Goal: Task Accomplishment & Management: Manage account settings

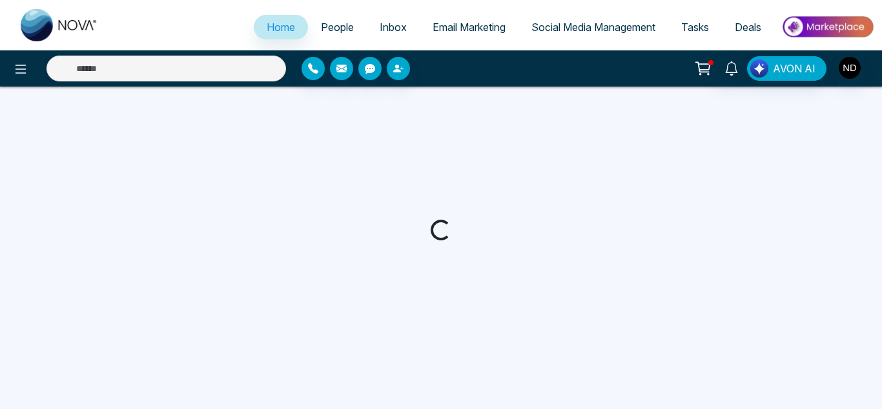
select select "*"
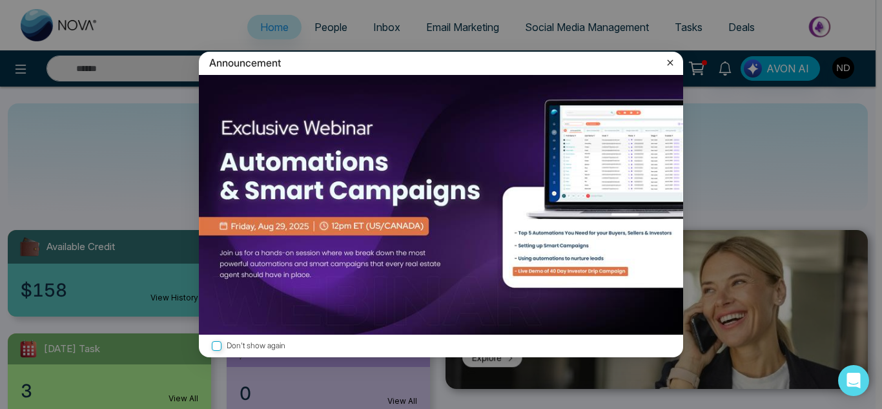
click at [666, 62] on icon at bounding box center [670, 62] width 13 height 13
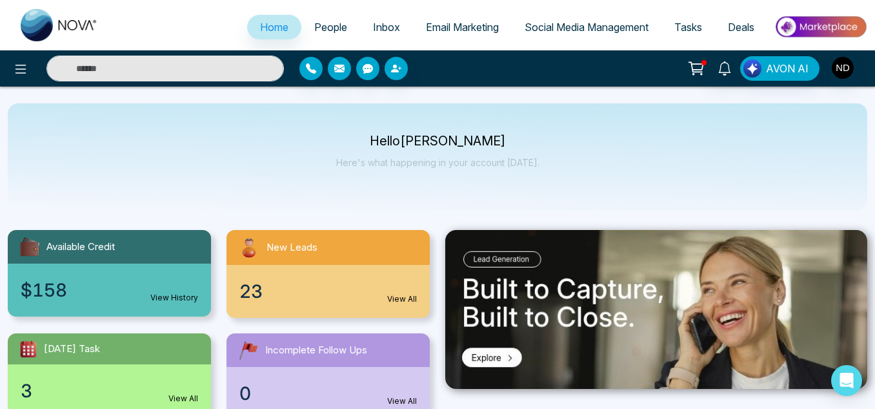
click at [327, 19] on link "People" at bounding box center [330, 27] width 59 height 25
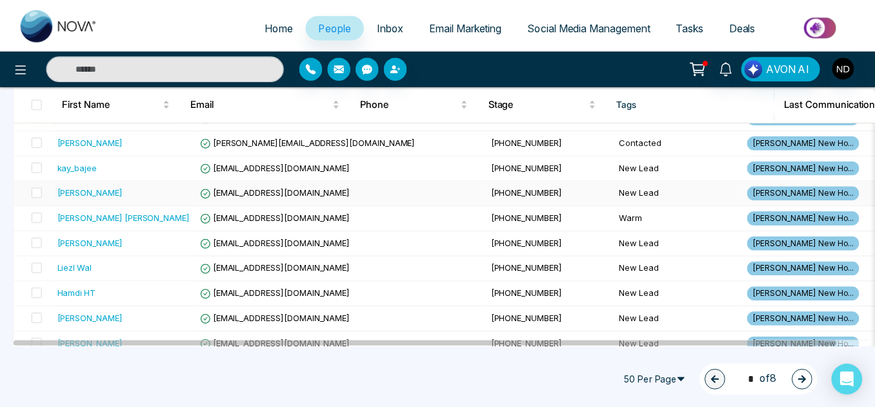
scroll to position [639, 0]
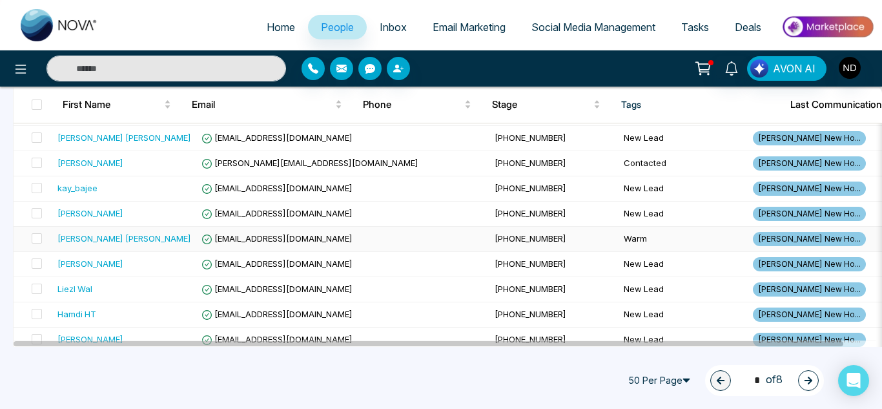
click at [161, 235] on div "[PERSON_NAME] [PERSON_NAME]" at bounding box center [124, 238] width 134 height 13
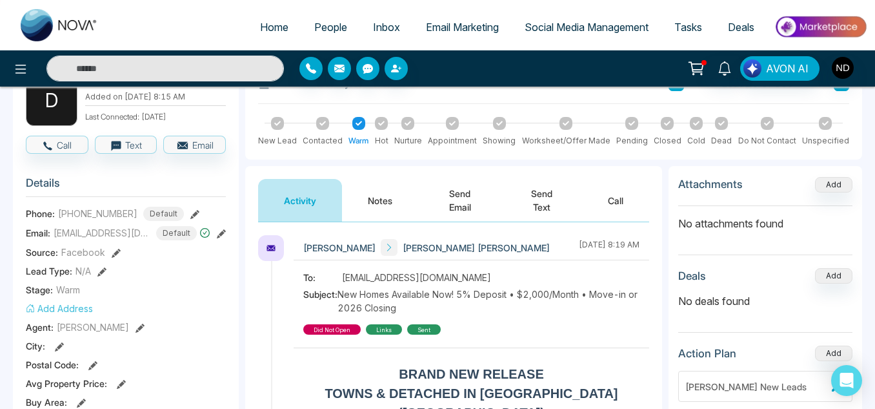
scroll to position [159, 0]
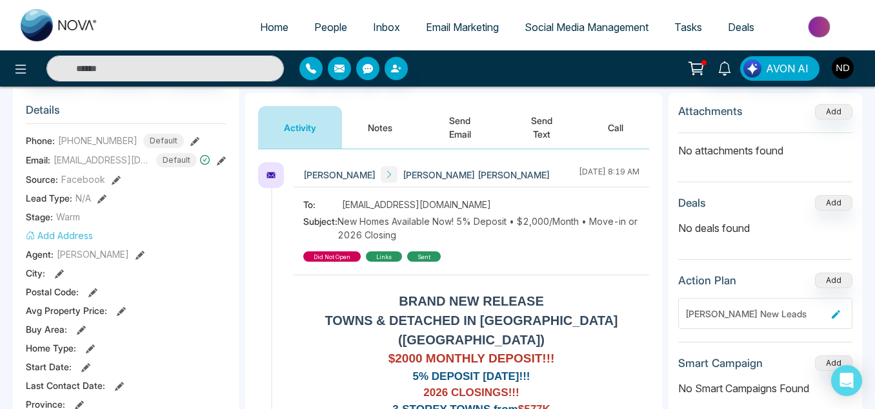
click at [367, 134] on button "Notes" at bounding box center [380, 127] width 76 height 43
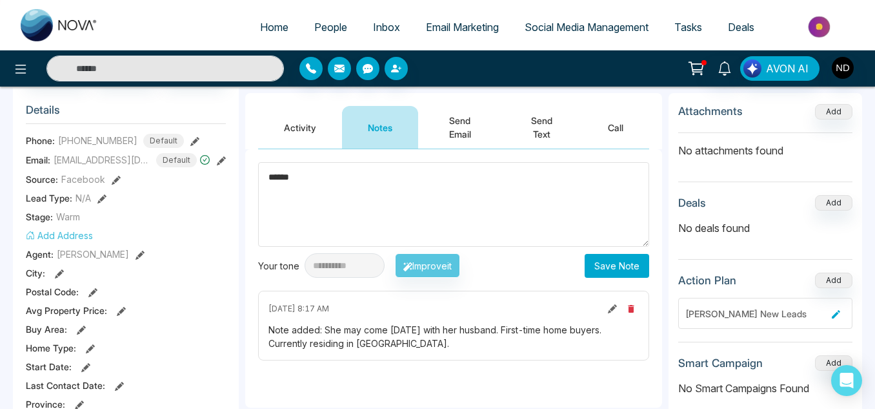
type textarea "******"
click at [595, 274] on button "Save Note" at bounding box center [617, 266] width 65 height 24
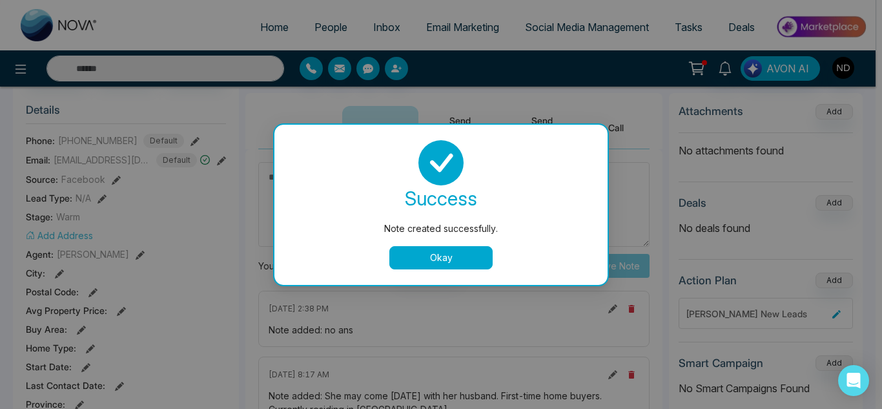
click at [469, 261] on button "Okay" at bounding box center [440, 257] width 103 height 23
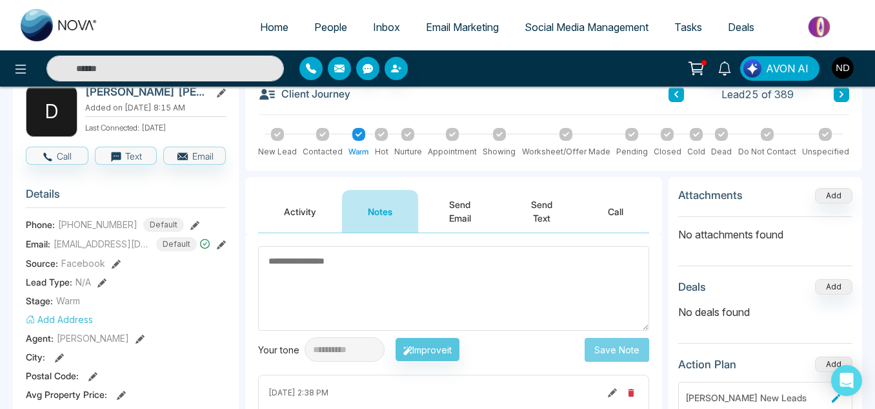
scroll to position [75, 0]
click at [848, 92] on button at bounding box center [841, 94] width 15 height 15
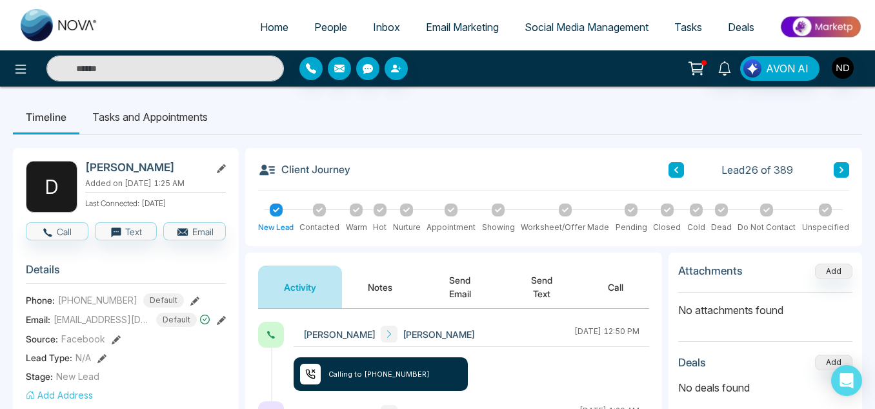
click at [390, 281] on button "Notes" at bounding box center [380, 286] width 76 height 43
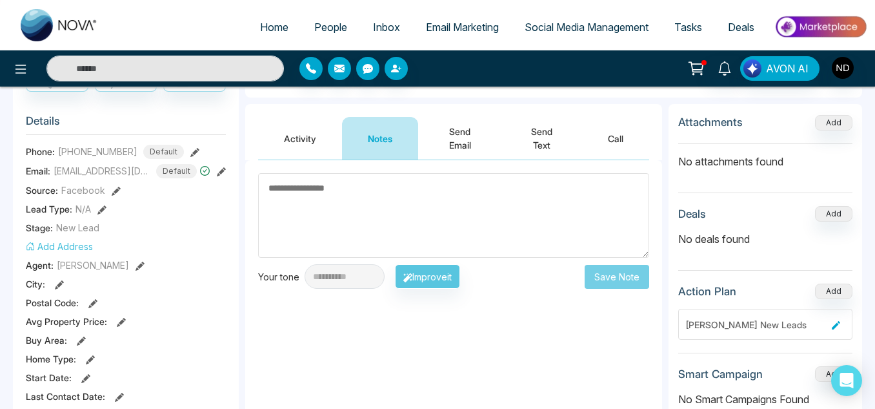
scroll to position [150, 0]
click at [318, 147] on button "Activity" at bounding box center [300, 137] width 84 height 43
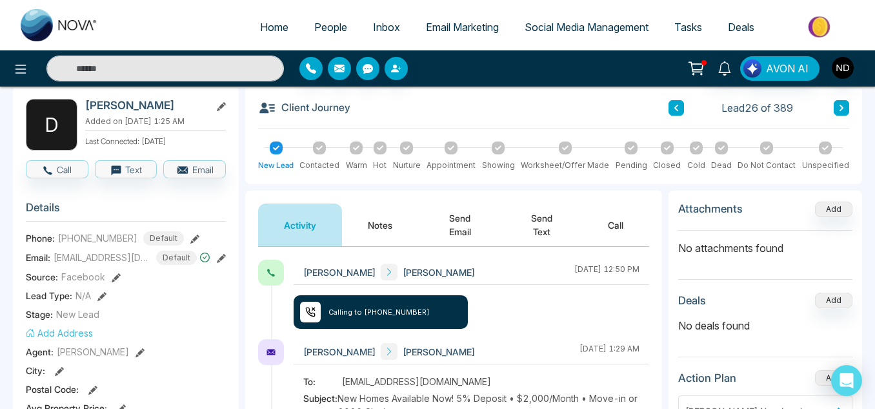
scroll to position [60, 0]
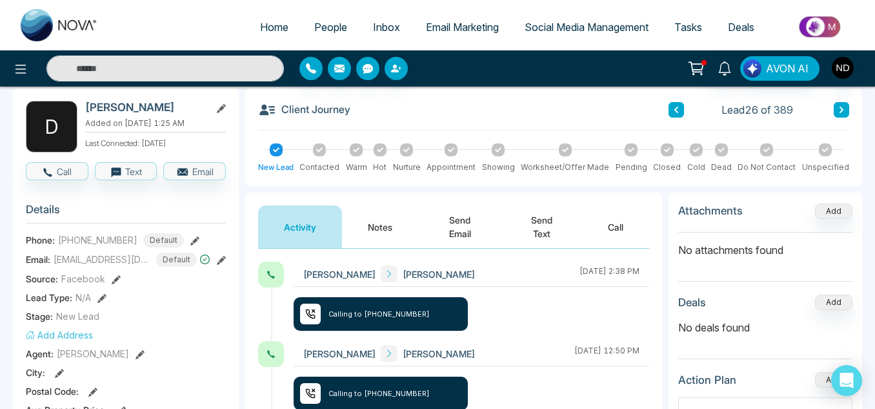
click at [378, 230] on button "Notes" at bounding box center [380, 226] width 76 height 43
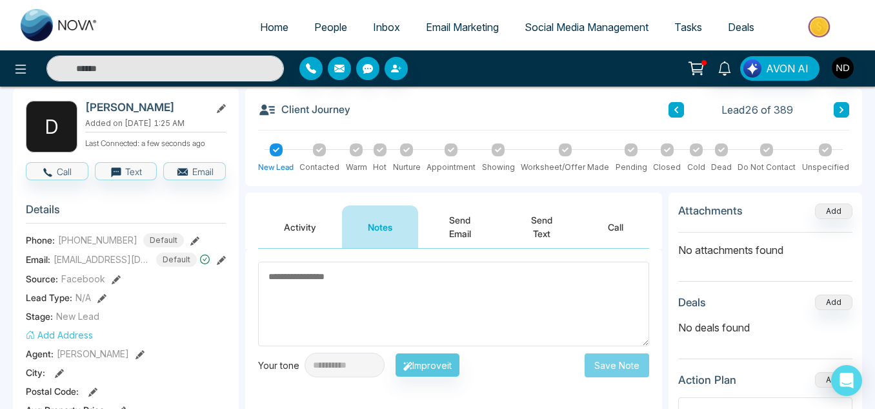
click at [844, 117] on div "Client Journey Lead 26 of 389" at bounding box center [553, 116] width 591 height 30
click at [840, 112] on icon at bounding box center [842, 110] width 6 height 8
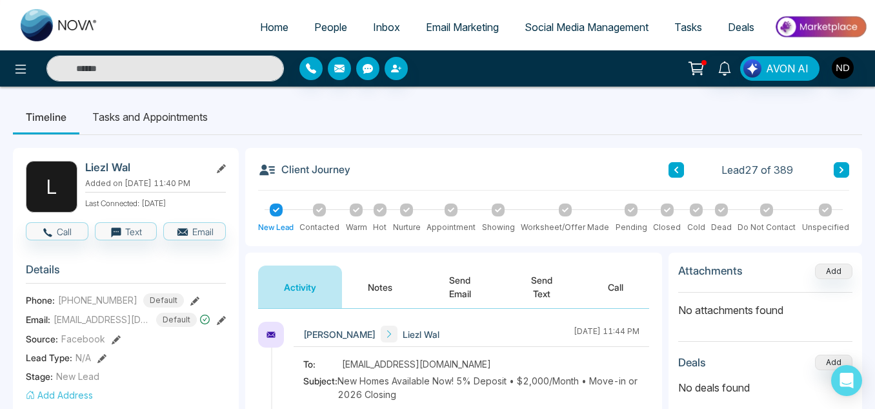
click at [392, 280] on button "Notes" at bounding box center [380, 286] width 76 height 43
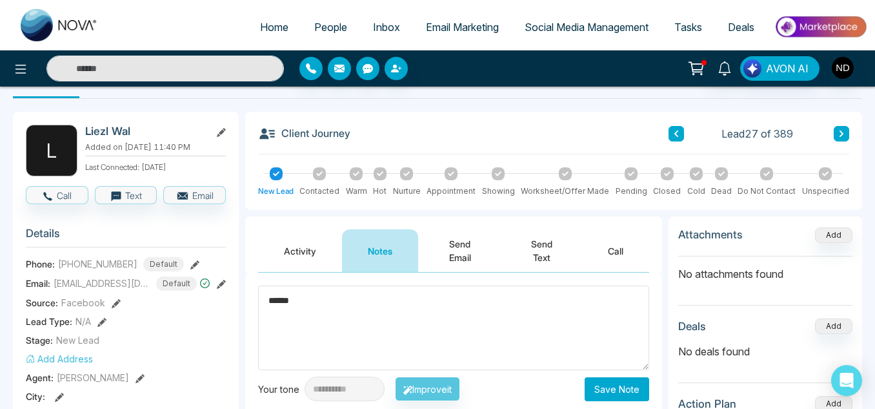
scroll to position [77, 0]
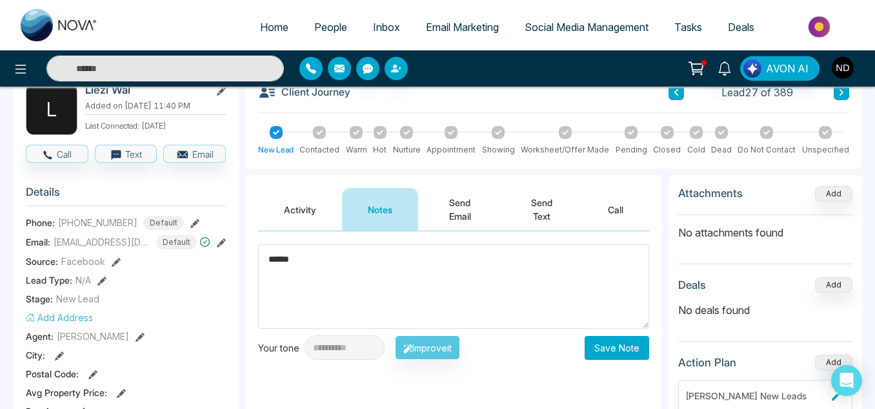
type textarea "******"
click at [637, 343] on button "Save Note" at bounding box center [617, 348] width 65 height 24
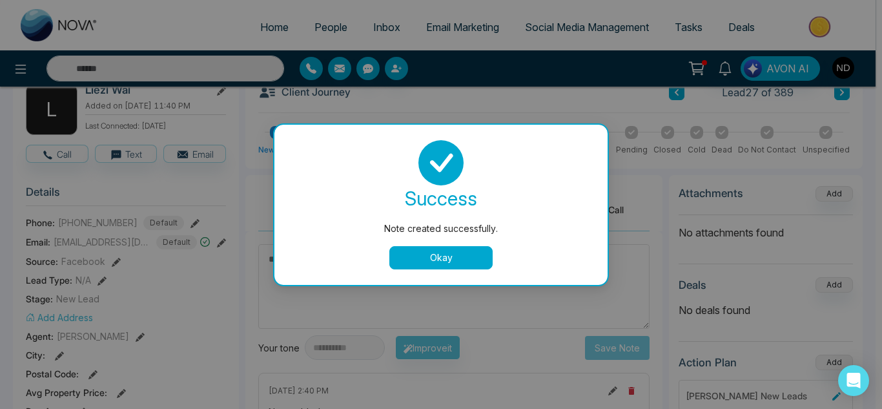
click at [465, 265] on button "Okay" at bounding box center [440, 257] width 103 height 23
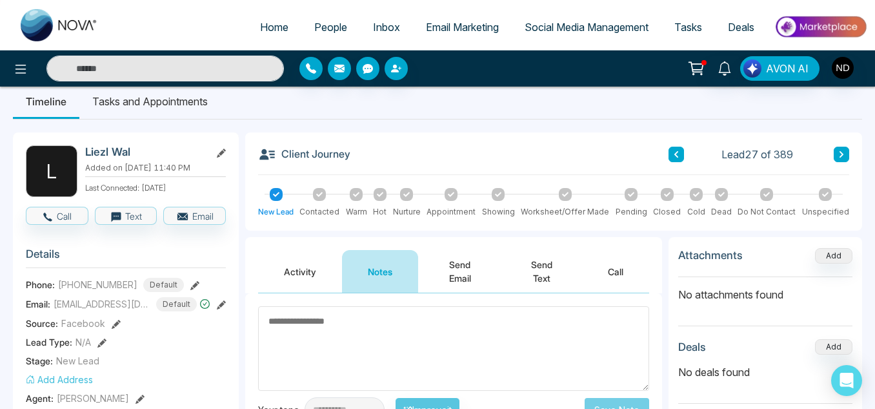
scroll to position [0, 0]
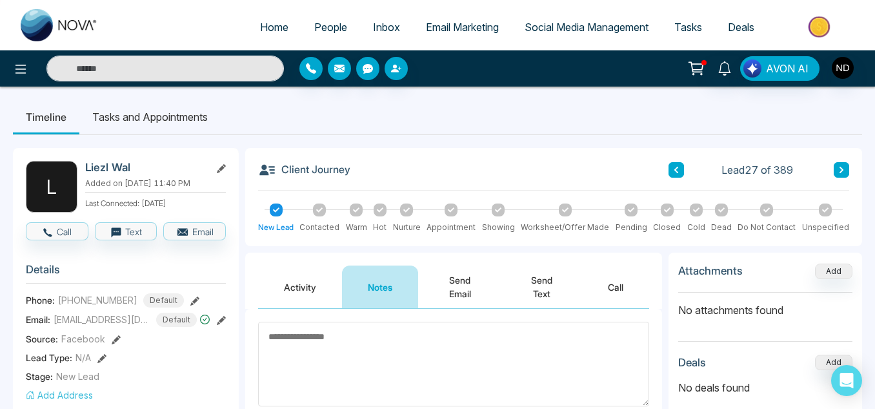
click at [838, 169] on button at bounding box center [841, 169] width 15 height 15
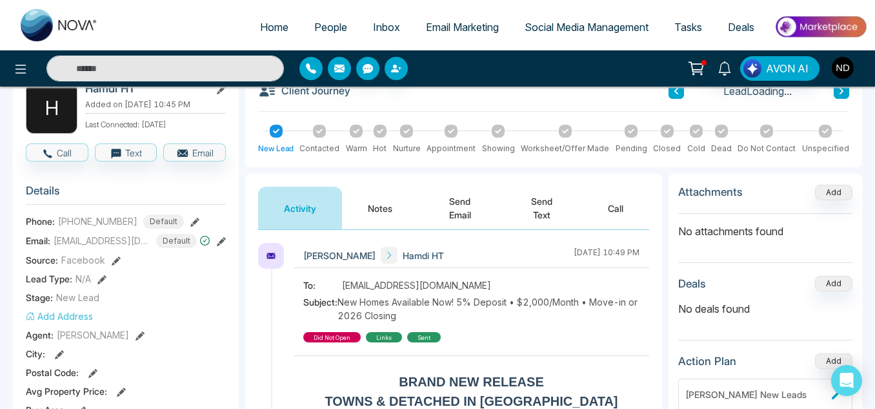
scroll to position [80, 0]
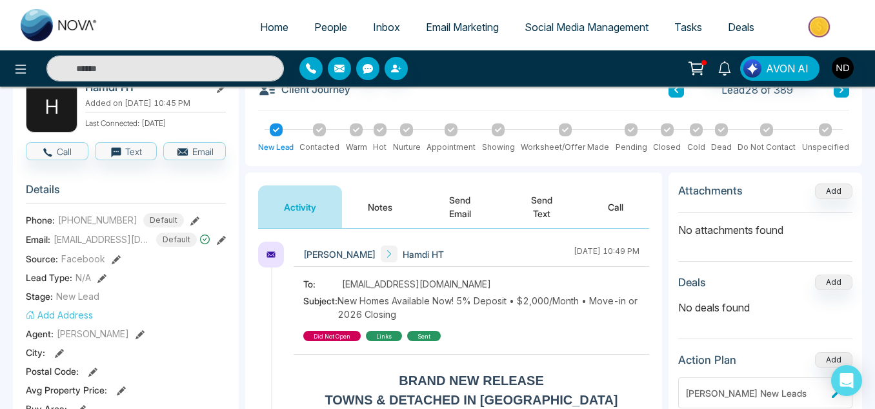
click at [380, 205] on button "Notes" at bounding box center [380, 206] width 76 height 43
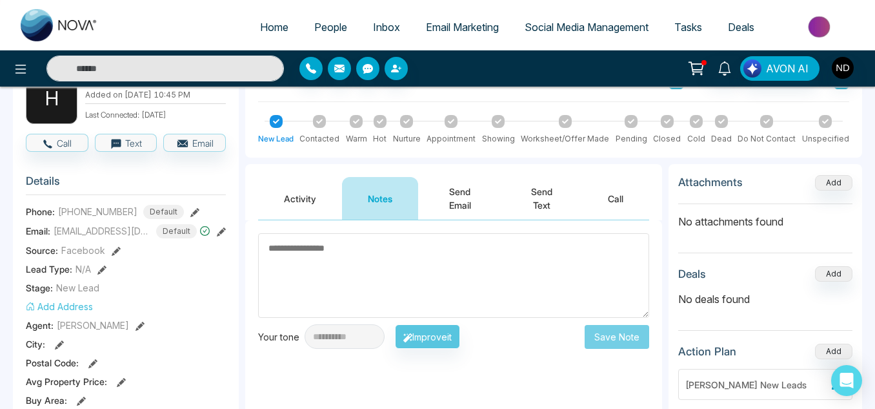
scroll to position [92, 0]
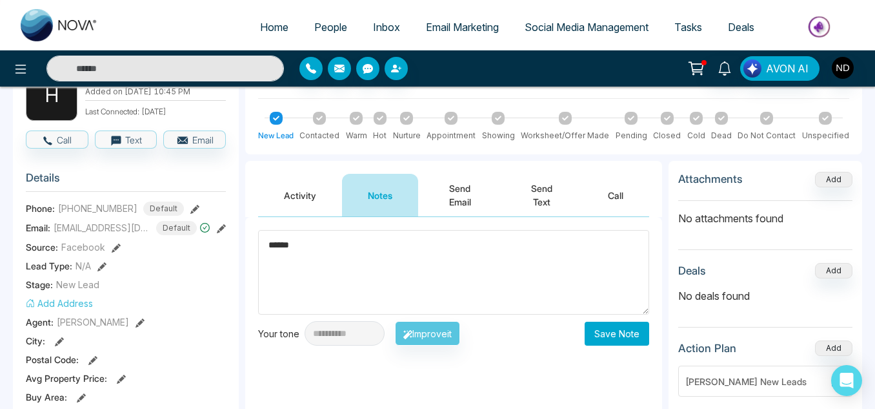
type textarea "******"
click at [610, 325] on button "Save Note" at bounding box center [617, 334] width 65 height 24
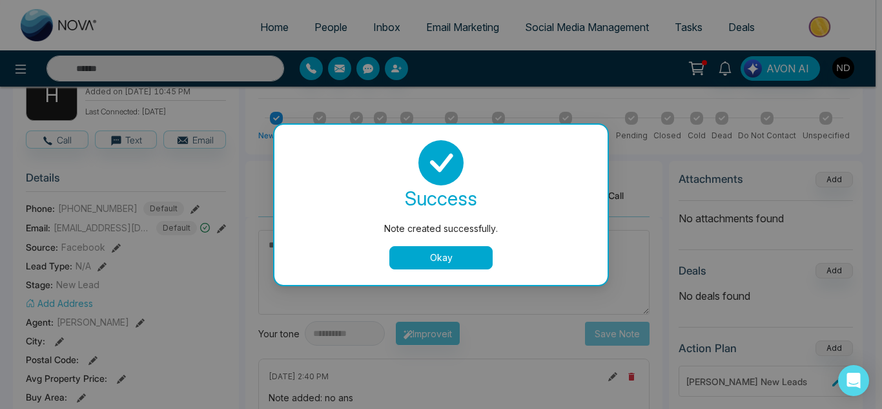
click at [438, 270] on div "success Note created successfully. Okay" at bounding box center [440, 205] width 333 height 160
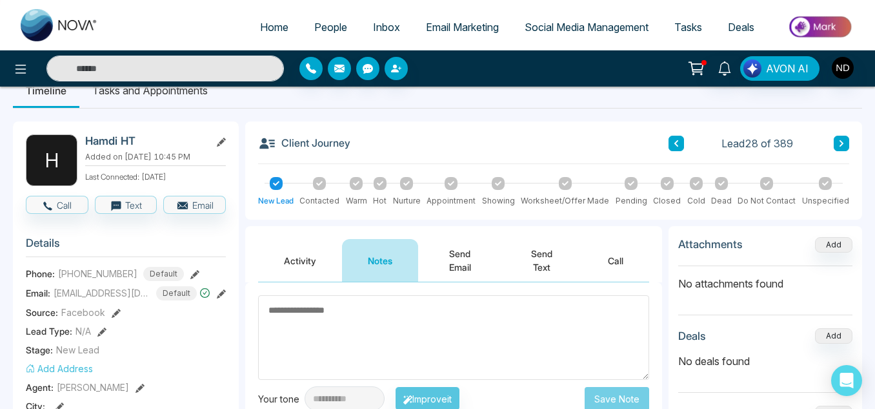
scroll to position [23, 0]
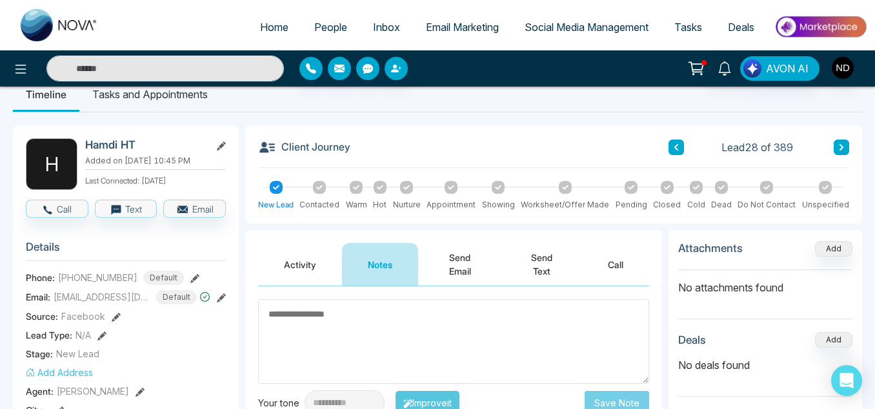
click at [840, 148] on icon at bounding box center [842, 147] width 6 height 8
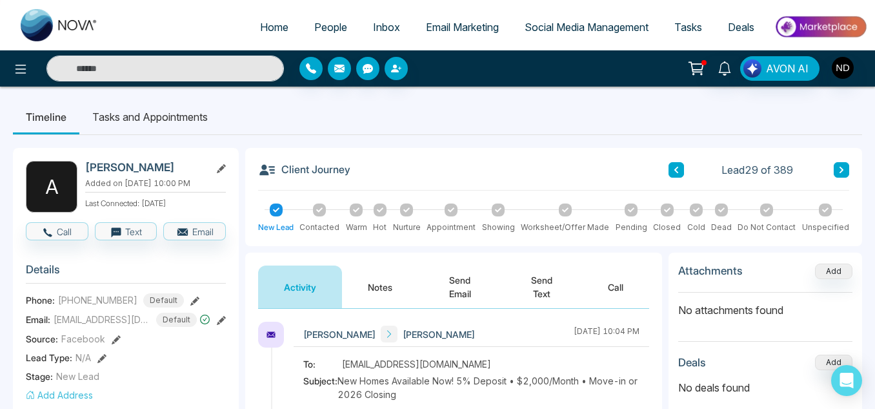
click at [367, 288] on button "Notes" at bounding box center [380, 286] width 76 height 43
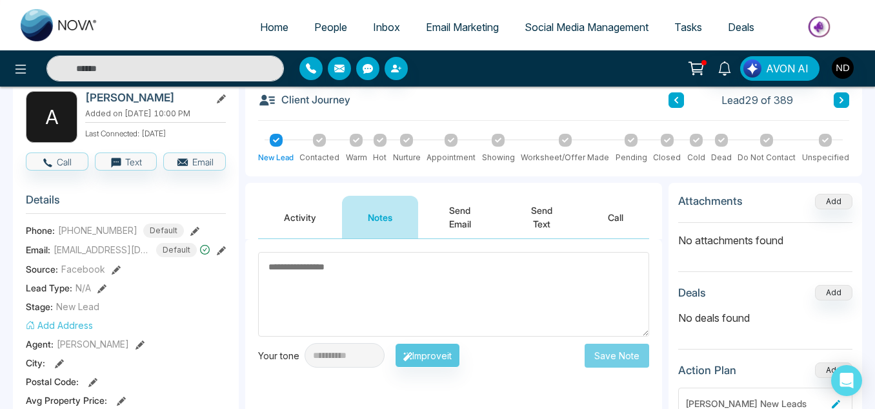
scroll to position [59, 0]
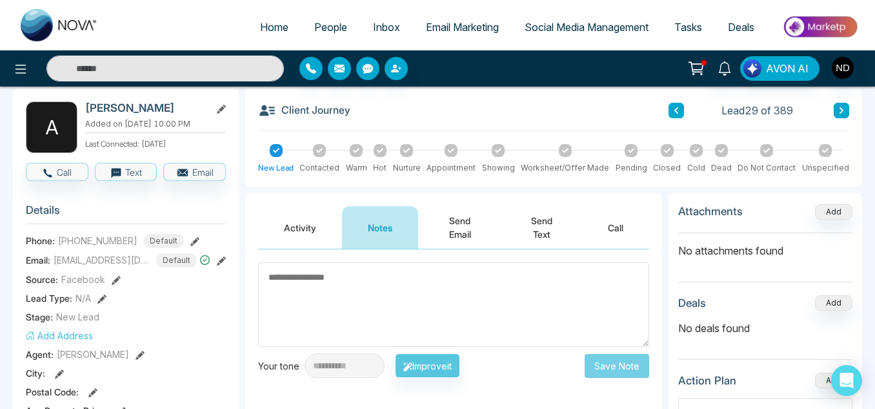
click at [311, 221] on button "Activity" at bounding box center [300, 227] width 84 height 43
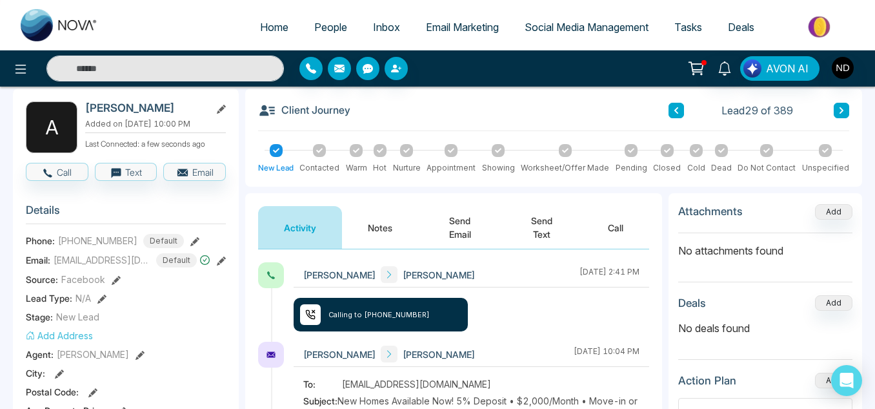
click at [370, 229] on button "Notes" at bounding box center [380, 227] width 76 height 43
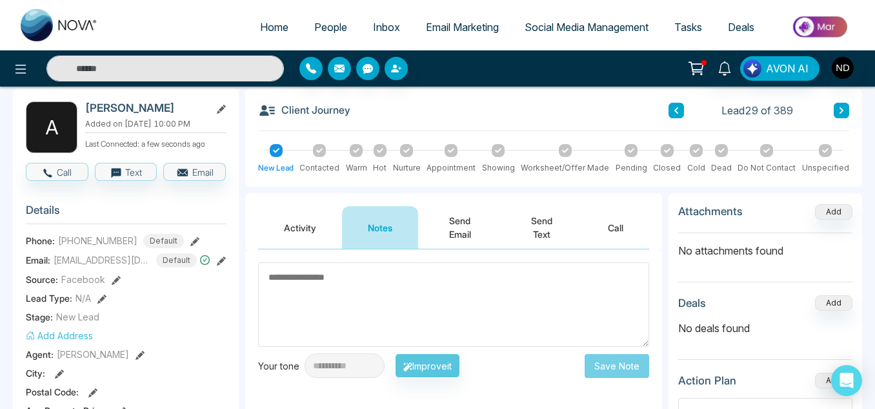
click at [298, 225] on button "Activity" at bounding box center [300, 227] width 84 height 43
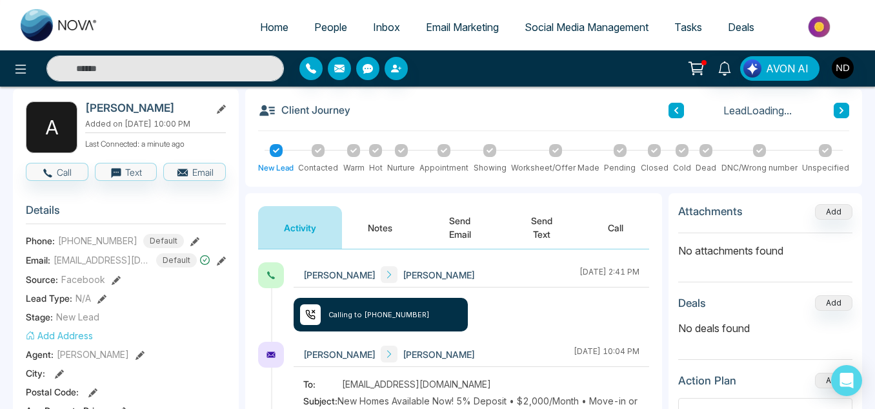
click at [378, 229] on button "Notes" at bounding box center [380, 227] width 76 height 43
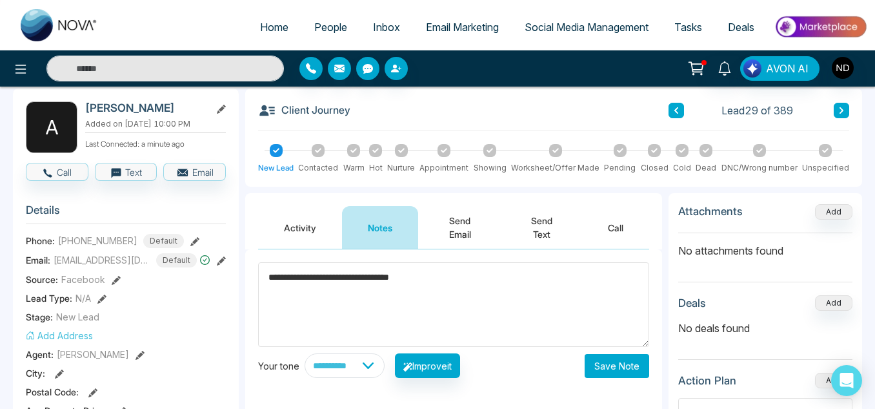
type textarea "**********"
click at [600, 367] on button "Save Note" at bounding box center [617, 366] width 65 height 24
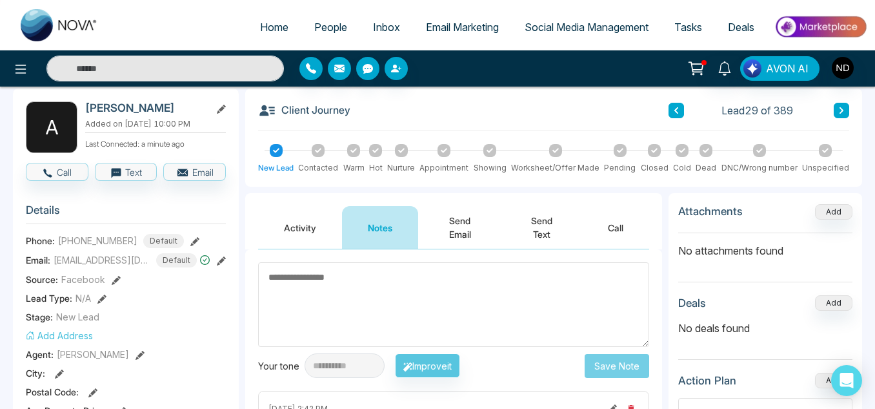
click at [689, 150] on div at bounding box center [682, 150] width 13 height 13
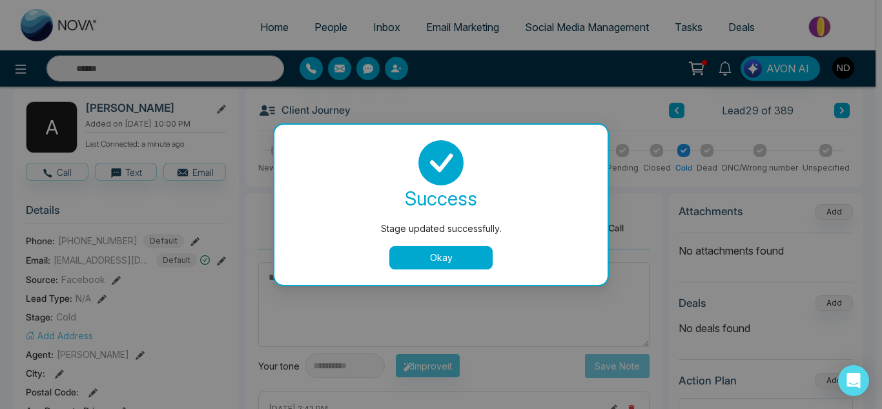
click at [464, 258] on button "Okay" at bounding box center [440, 257] width 103 height 23
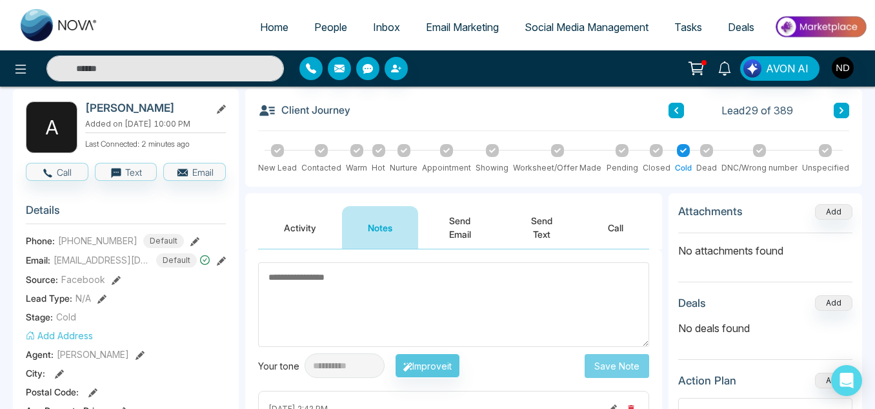
click at [844, 114] on button at bounding box center [841, 110] width 15 height 15
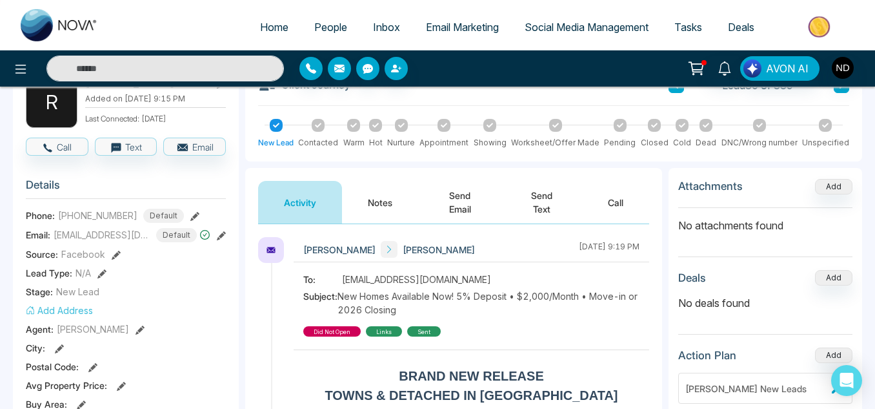
scroll to position [85, 0]
click at [381, 185] on button "Notes" at bounding box center [380, 201] width 76 height 43
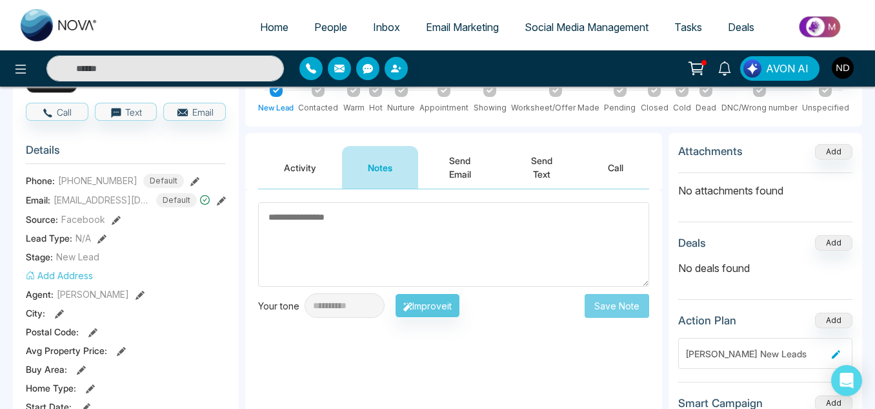
scroll to position [120, 0]
click at [290, 170] on button "Activity" at bounding box center [300, 166] width 84 height 43
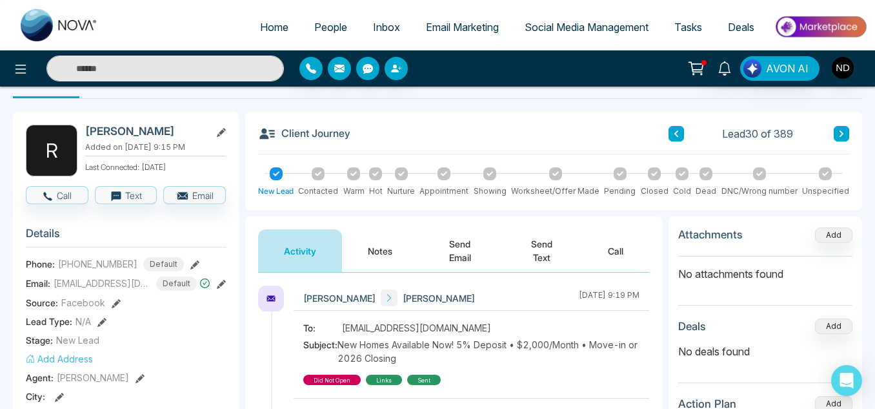
scroll to position [36, 0]
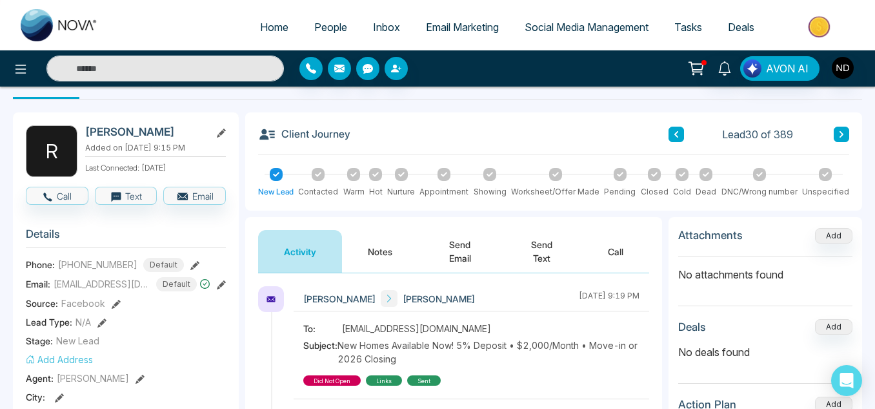
click at [673, 141] on button at bounding box center [676, 134] width 15 height 15
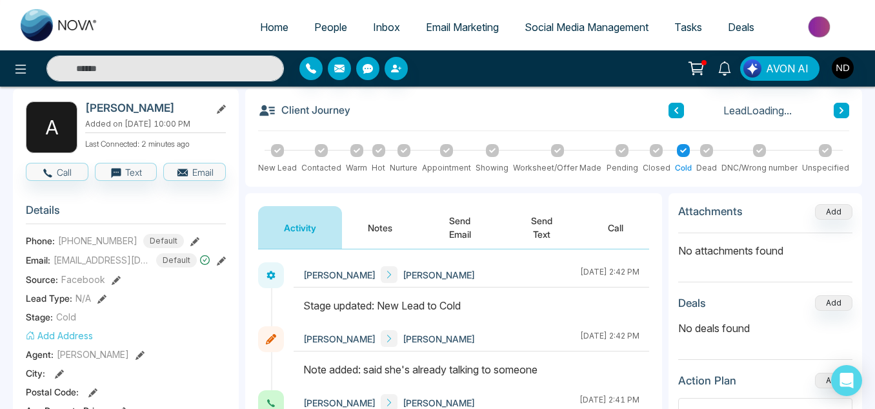
scroll to position [73, 0]
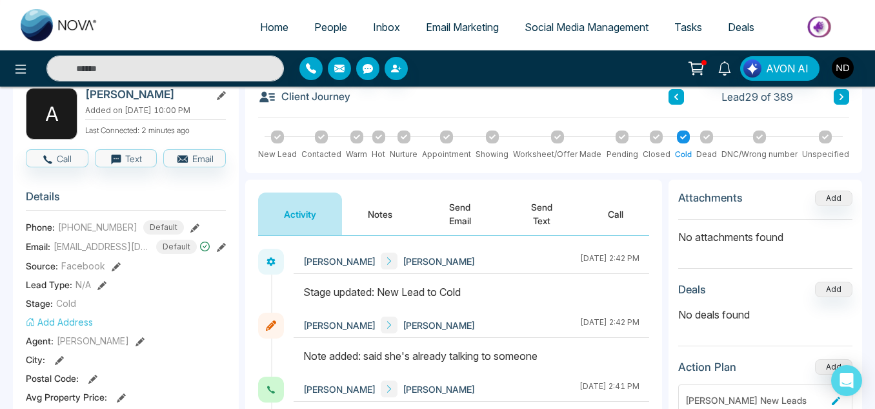
click at [393, 218] on button "Notes" at bounding box center [380, 213] width 76 height 43
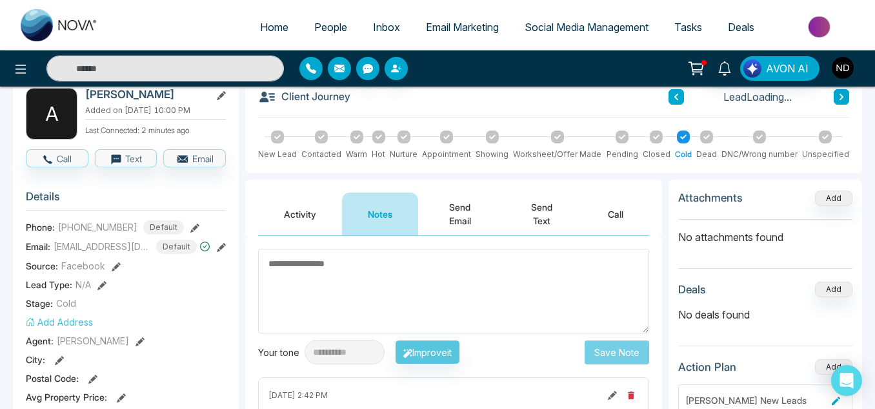
click at [467, 228] on button "Send Email" at bounding box center [459, 213] width 83 height 43
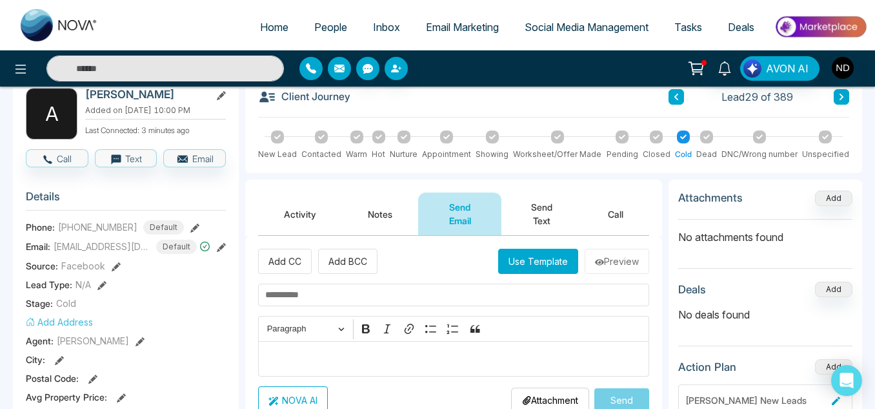
click at [367, 300] on input "text" at bounding box center [453, 294] width 391 height 23
type input "**********"
click at [513, 256] on button "Use Template" at bounding box center [538, 261] width 80 height 25
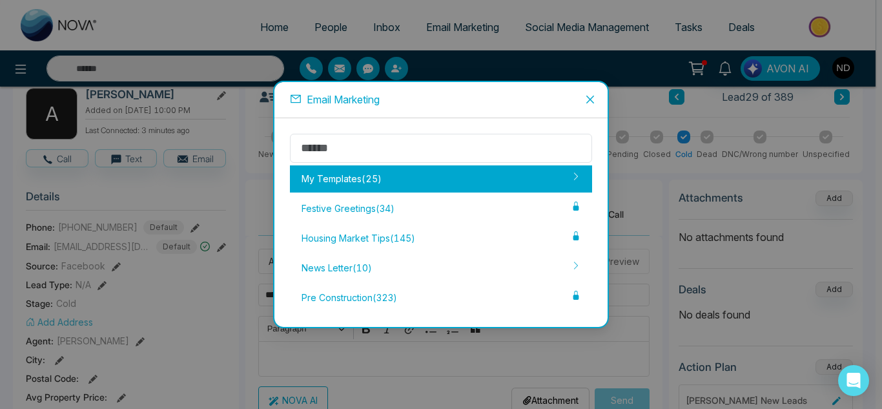
click at [449, 172] on div "My Templates ( 25 )" at bounding box center [441, 178] width 302 height 27
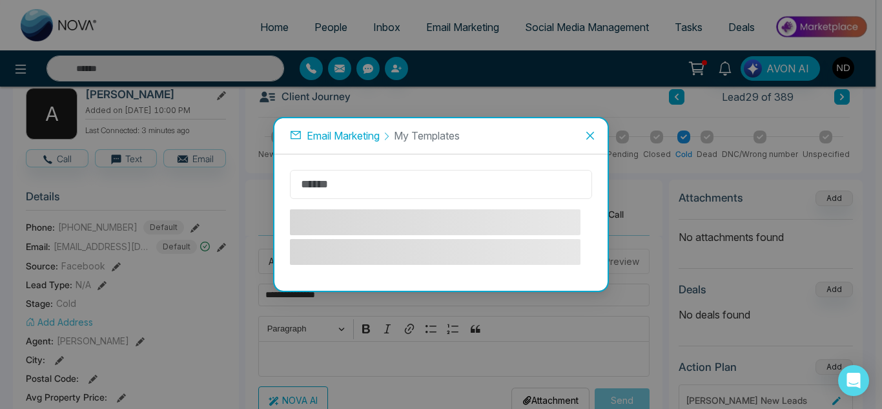
click at [399, 183] on input "text" at bounding box center [441, 184] width 302 height 29
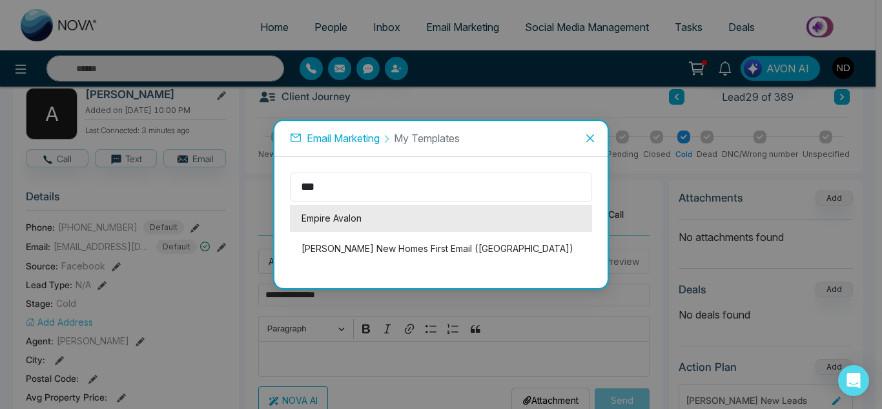
type input "***"
click at [429, 220] on li "Empire Avalon" at bounding box center [441, 218] width 302 height 27
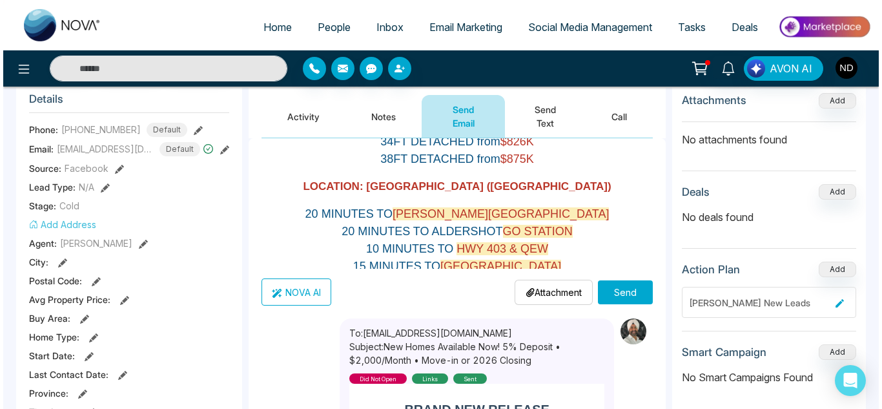
scroll to position [176, 0]
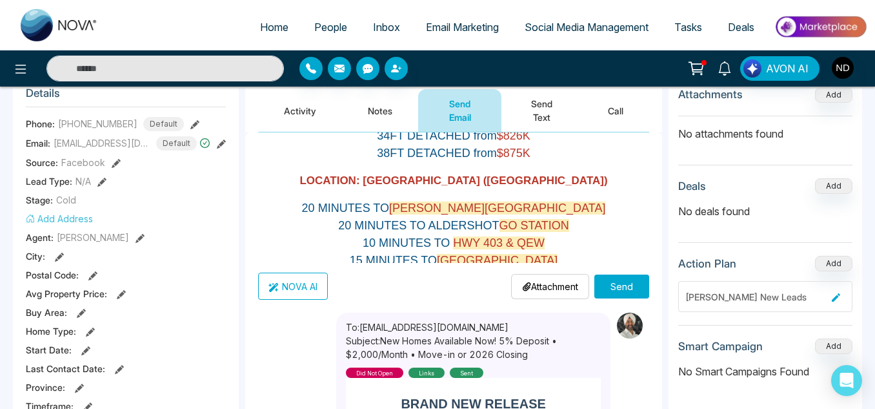
click at [617, 283] on button "Send" at bounding box center [622, 286] width 55 height 24
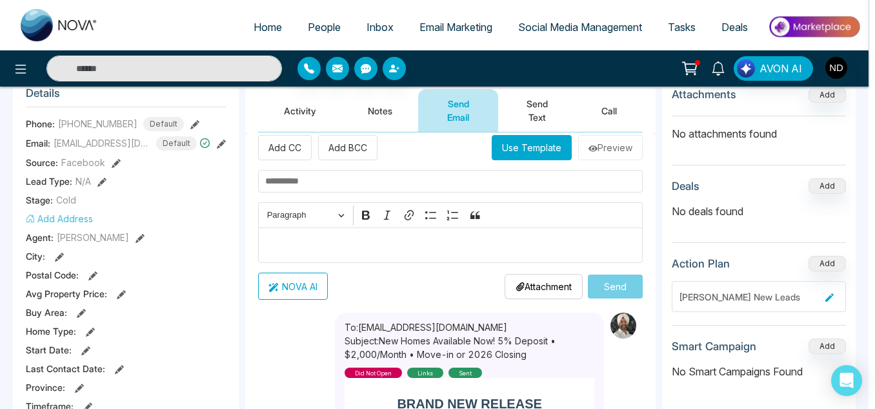
scroll to position [0, 0]
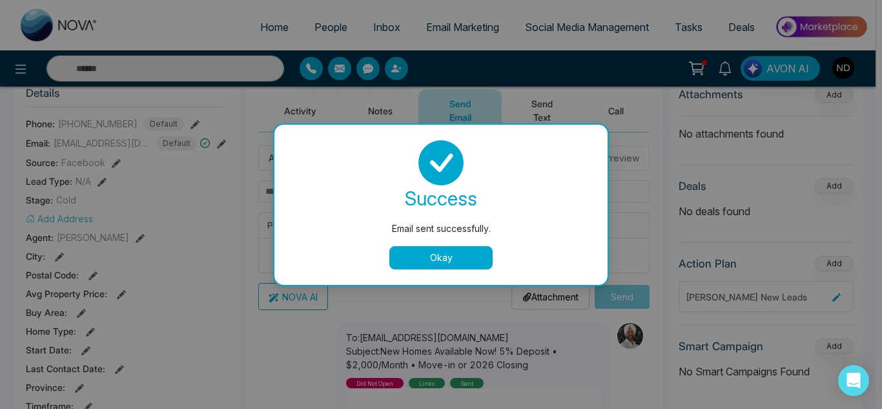
click at [451, 253] on button "Okay" at bounding box center [440, 257] width 103 height 23
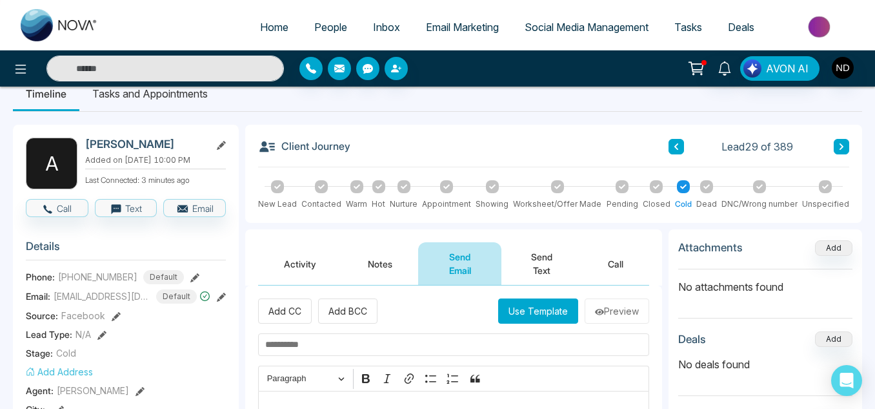
scroll to position [23, 0]
click at [109, 294] on span "[EMAIL_ADDRESS][DOMAIN_NAME]" at bounding box center [102, 297] width 97 height 14
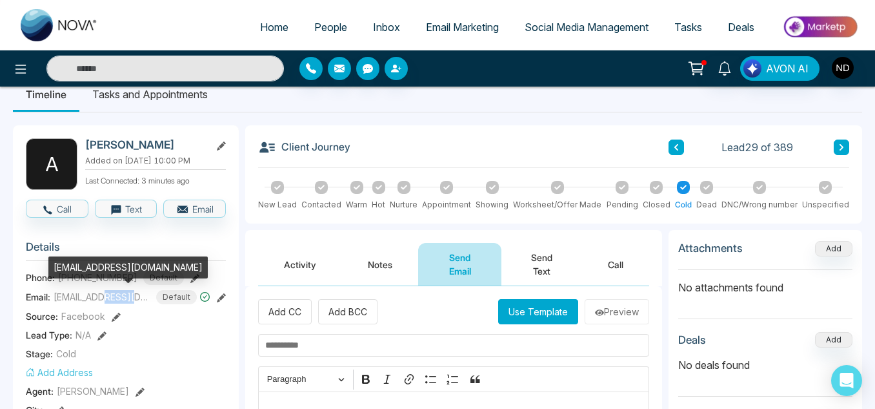
click at [109, 294] on span "[EMAIL_ADDRESS][DOMAIN_NAME]" at bounding box center [102, 297] width 97 height 14
copy span "[EMAIL_ADDRESS][DOMAIN_NAME]"
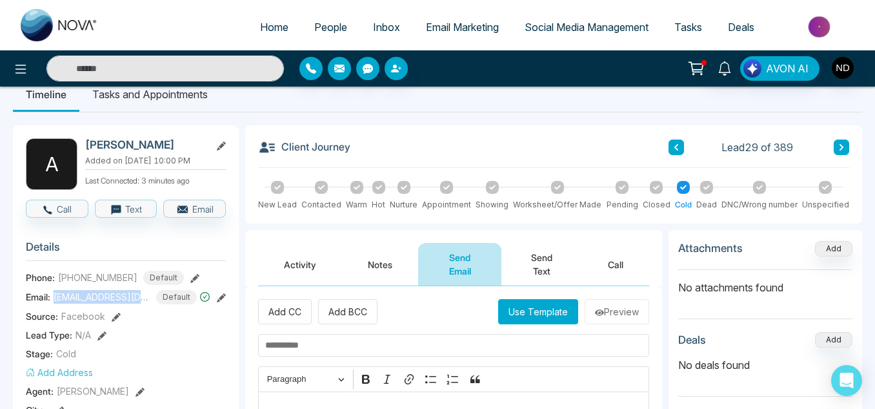
click at [516, 263] on button "Send Text" at bounding box center [542, 264] width 81 height 43
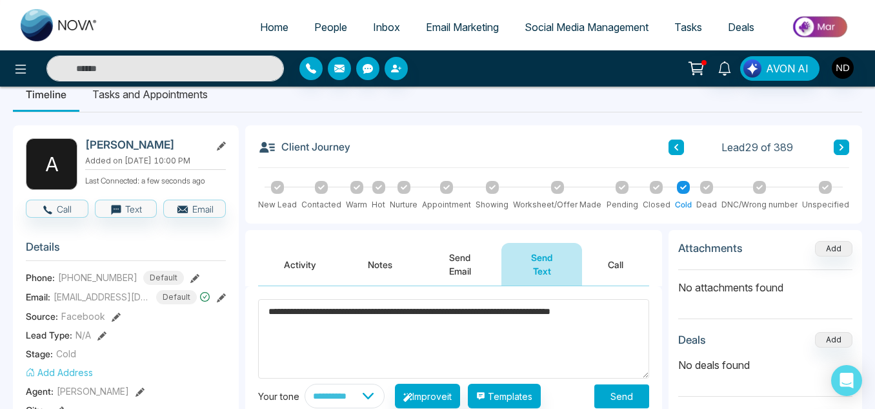
click at [565, 309] on textarea "**********" at bounding box center [453, 338] width 391 height 79
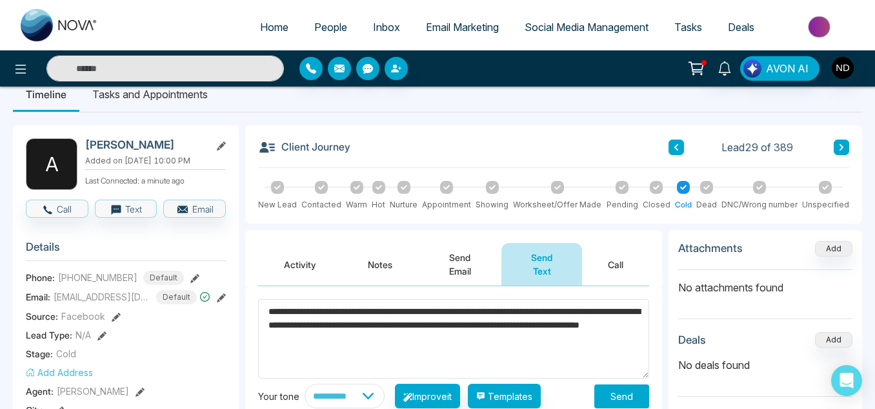
type textarea "**********"
click at [619, 389] on button "Send" at bounding box center [622, 396] width 55 height 24
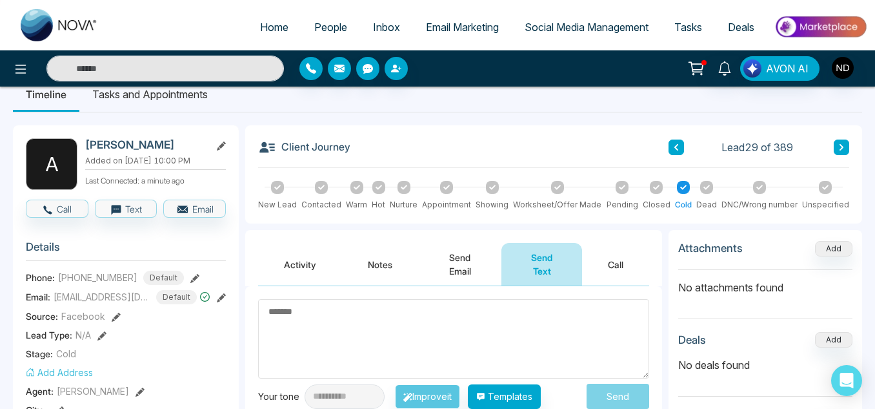
click at [834, 152] on button at bounding box center [841, 146] width 15 height 15
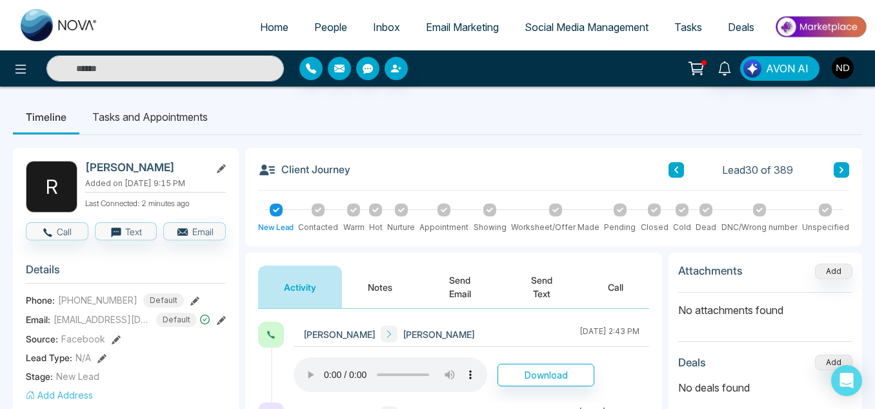
click at [406, 293] on button "Notes" at bounding box center [380, 286] width 76 height 43
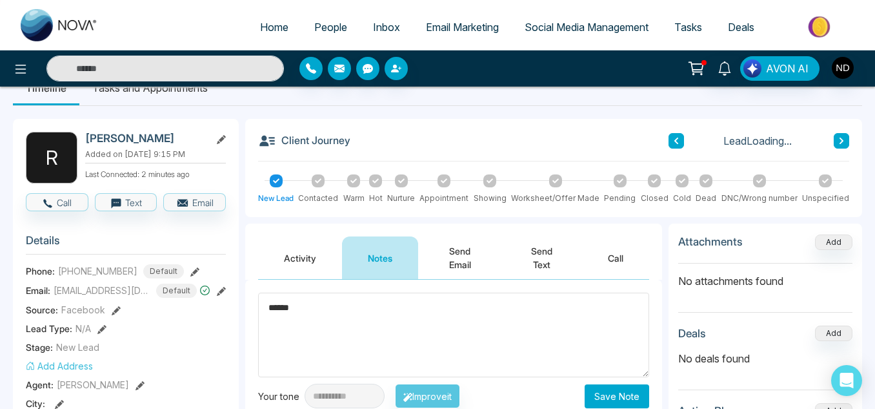
scroll to position [30, 0]
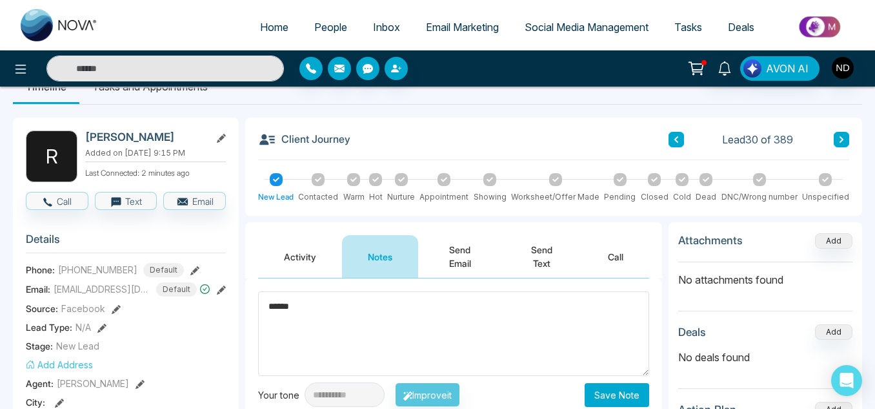
type textarea "******"
click at [603, 387] on button "Save Note" at bounding box center [617, 395] width 65 height 24
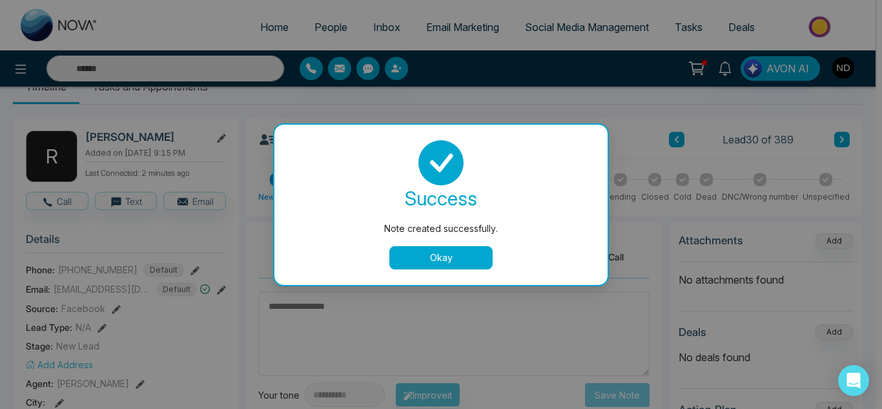
click at [476, 264] on button "Okay" at bounding box center [440, 257] width 103 height 23
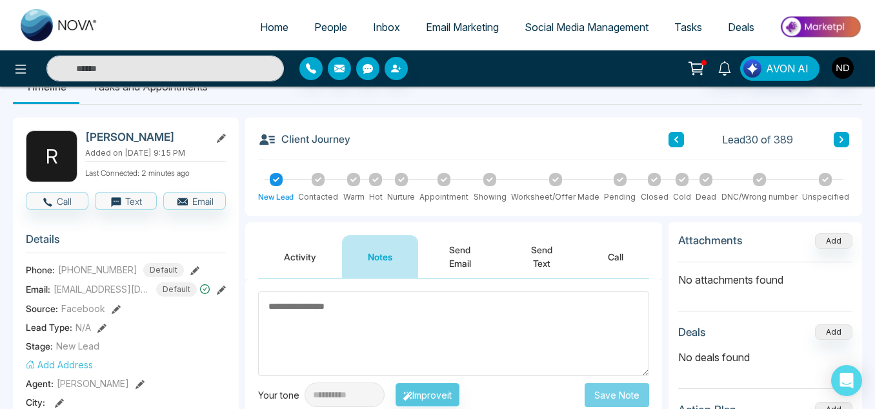
click at [837, 139] on button at bounding box center [841, 139] width 15 height 15
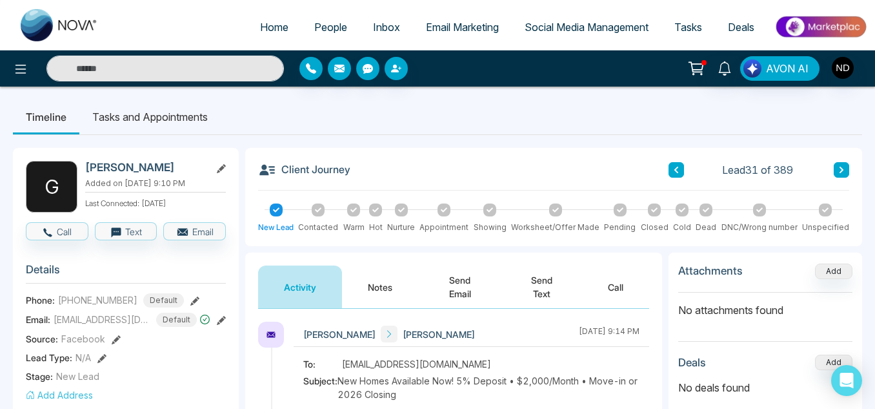
click at [382, 285] on button "Notes" at bounding box center [380, 286] width 76 height 43
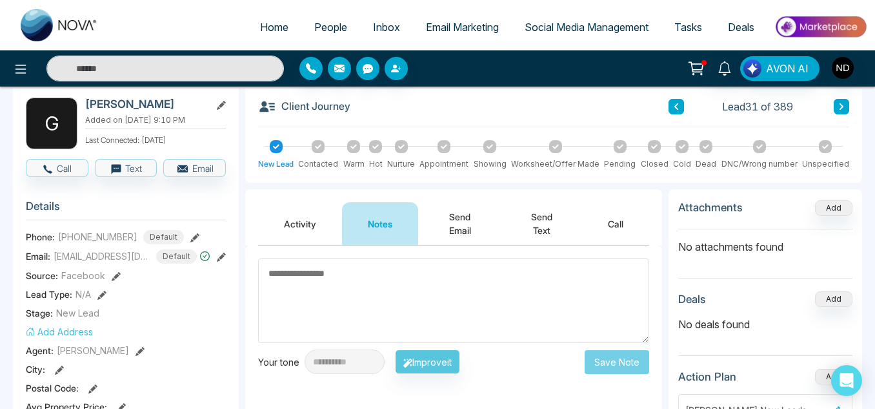
scroll to position [63, 0]
click at [295, 212] on button "Activity" at bounding box center [300, 223] width 84 height 43
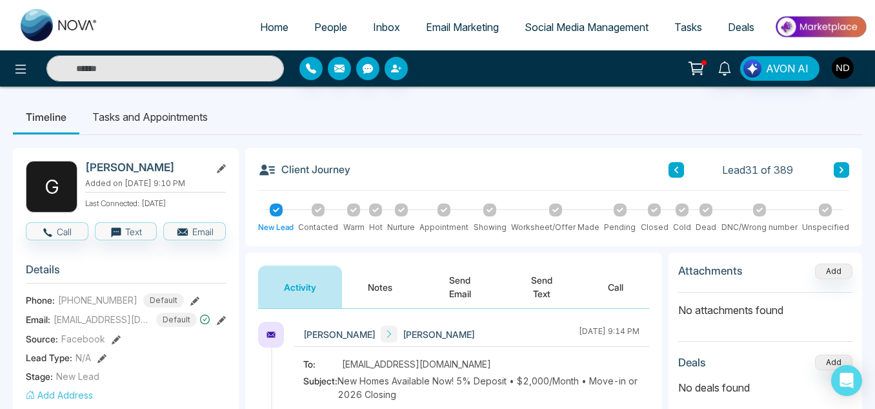
click at [756, 214] on div at bounding box center [759, 209] width 13 height 13
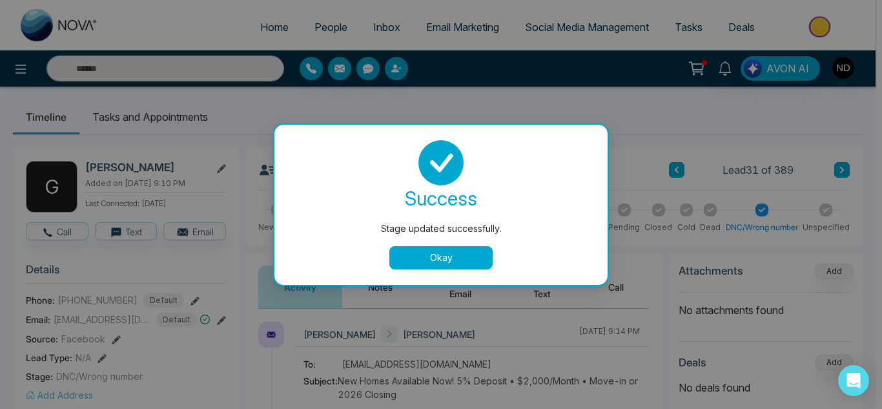
click at [489, 254] on button "Okay" at bounding box center [440, 257] width 103 height 23
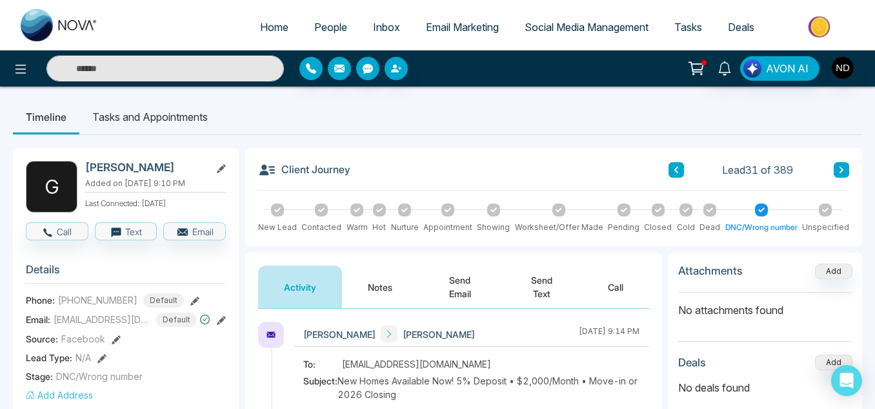
click at [846, 178] on div "Client Journey Lead 31 of 389" at bounding box center [553, 176] width 591 height 30
click at [844, 175] on button at bounding box center [841, 169] width 15 height 15
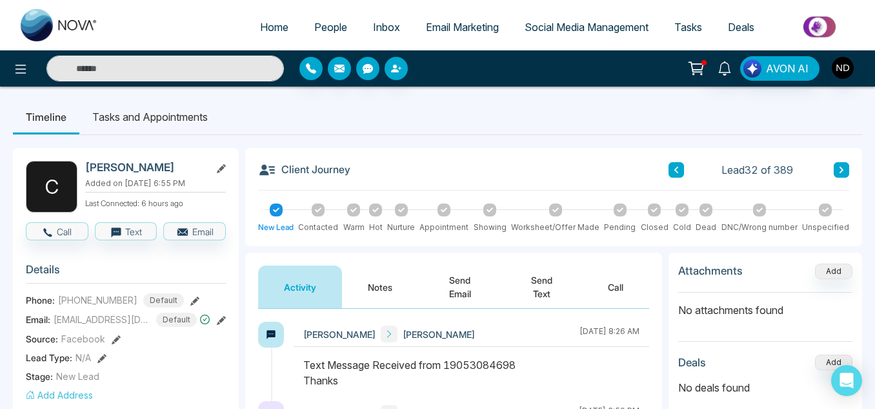
click at [120, 299] on span "[PHONE_NUMBER]" at bounding box center [97, 300] width 79 height 14
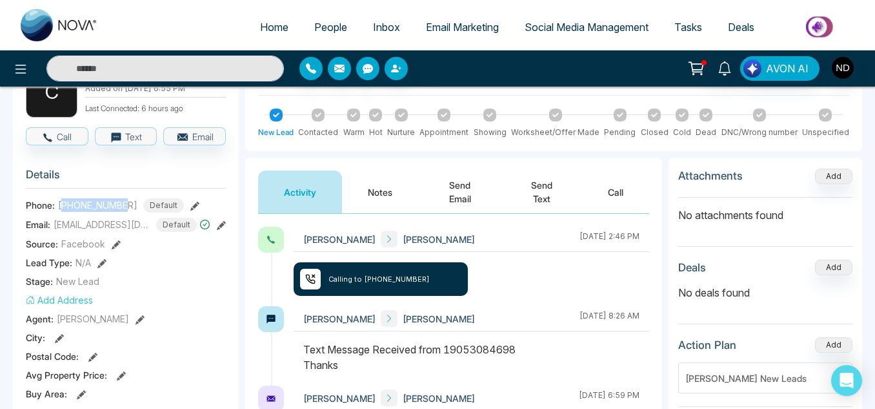
scroll to position [96, 0]
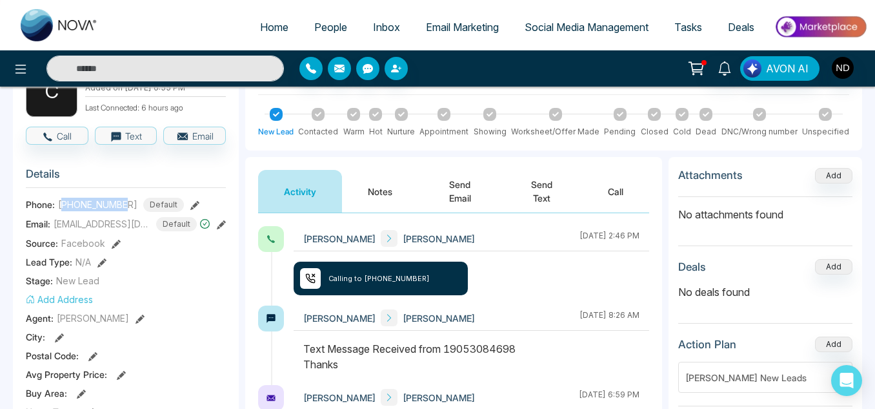
click at [372, 203] on button "Notes" at bounding box center [380, 191] width 76 height 43
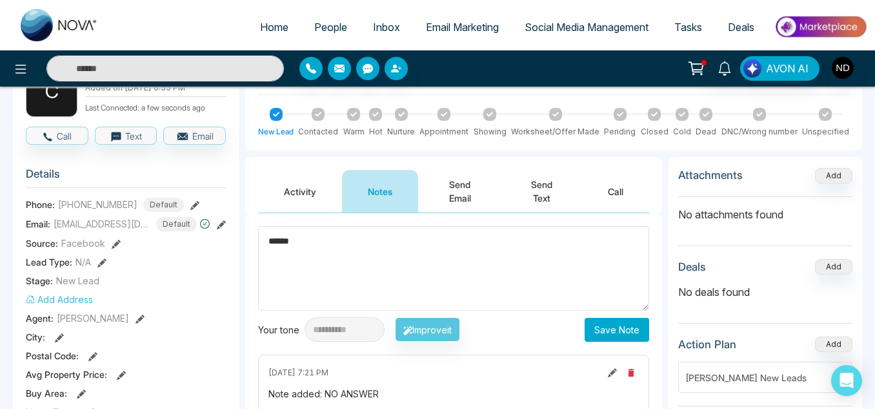
type textarea "******"
click at [623, 338] on button "Save Note" at bounding box center [617, 330] width 65 height 24
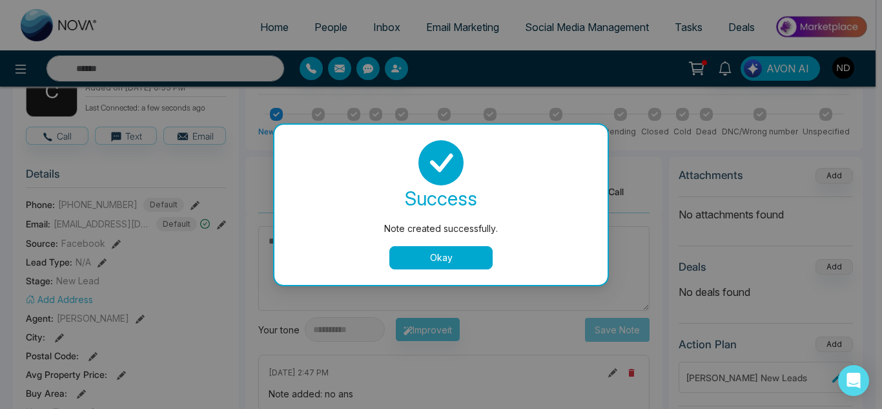
click at [427, 261] on button "Okay" at bounding box center [440, 257] width 103 height 23
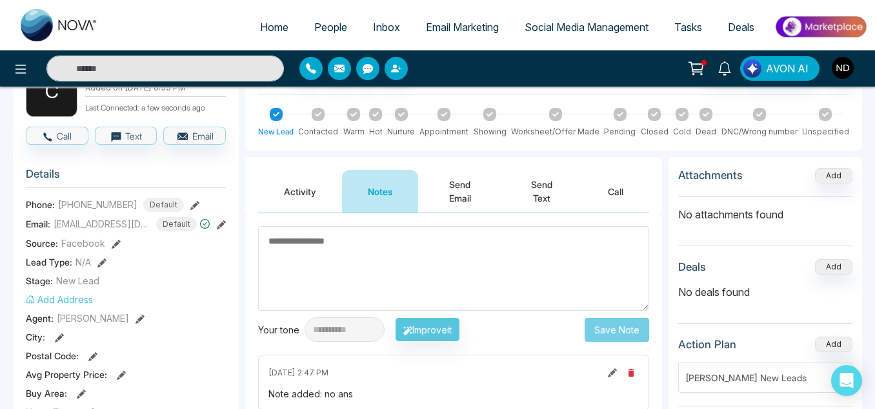
click at [524, 185] on button "Send Text" at bounding box center [542, 191] width 81 height 43
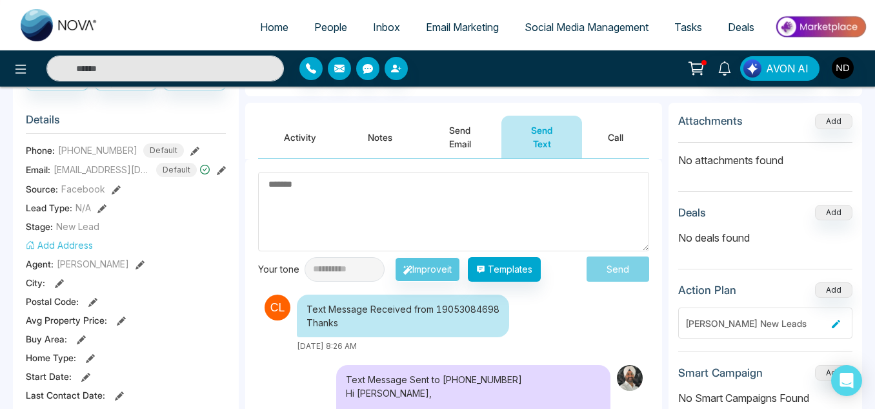
scroll to position [150, 0]
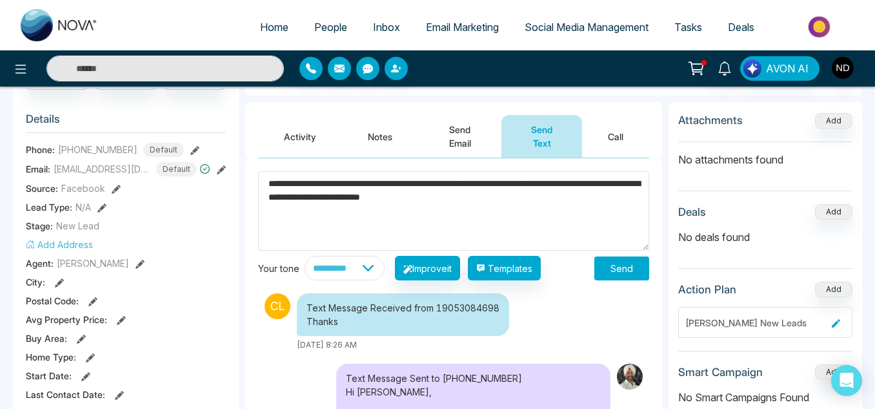
type textarea "**********"
click at [620, 272] on button "Send" at bounding box center [622, 268] width 55 height 24
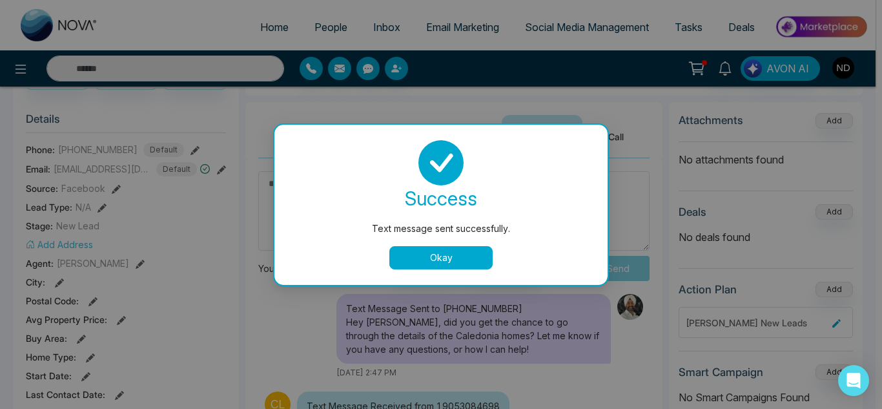
click at [465, 259] on button "Okay" at bounding box center [440, 257] width 103 height 23
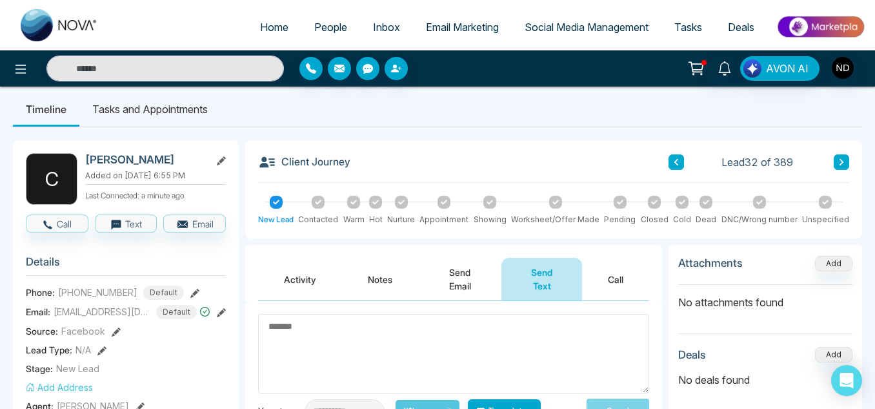
scroll to position [3, 0]
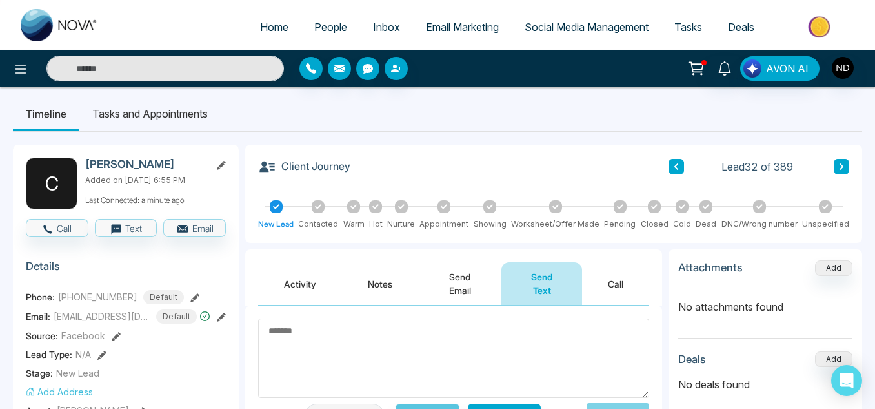
click at [839, 165] on icon at bounding box center [842, 167] width 6 height 8
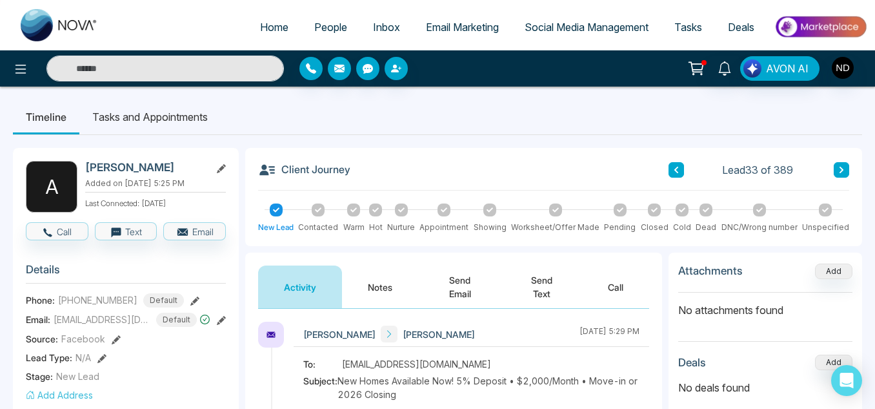
click at [418, 274] on button "Send Email" at bounding box center [459, 286] width 83 height 43
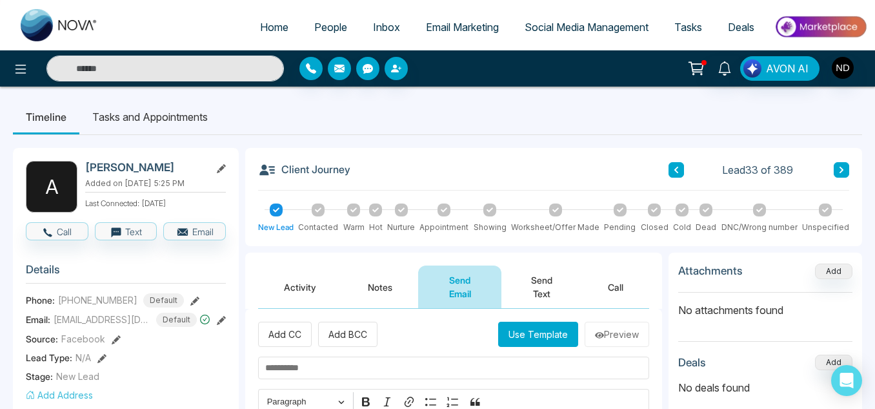
click at [392, 287] on button "Notes" at bounding box center [380, 286] width 76 height 43
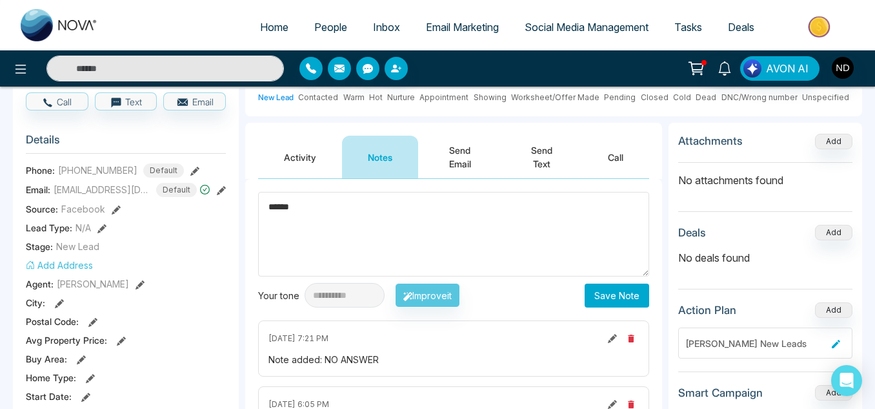
scroll to position [163, 0]
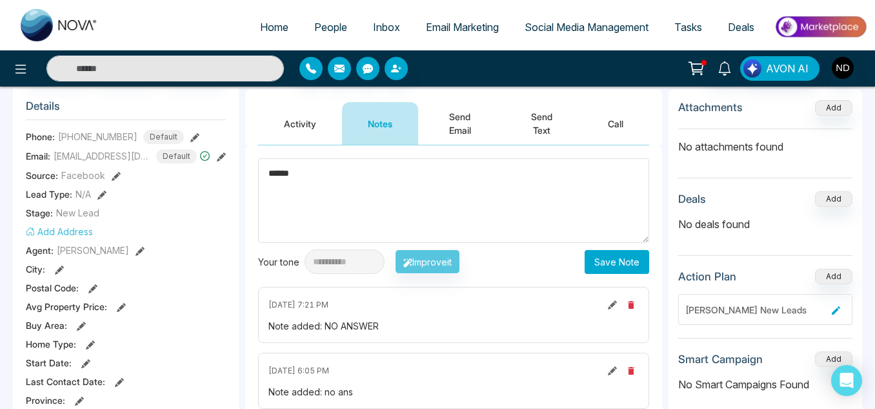
type textarea "******"
click at [620, 255] on button "Save Note" at bounding box center [617, 262] width 65 height 24
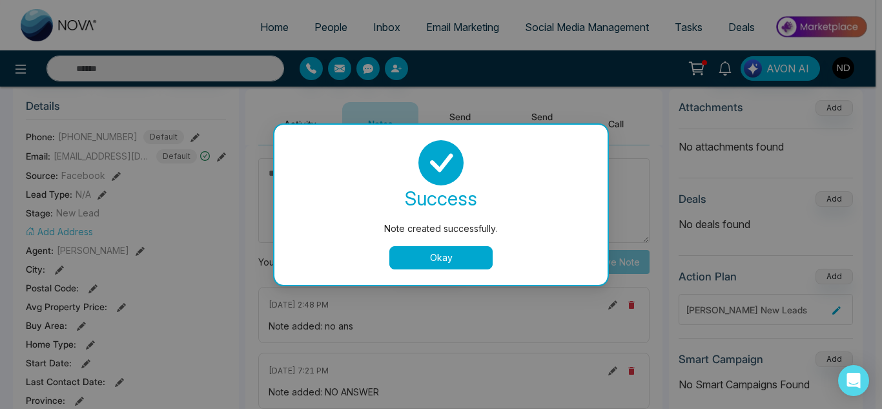
click at [436, 258] on button "Okay" at bounding box center [440, 257] width 103 height 23
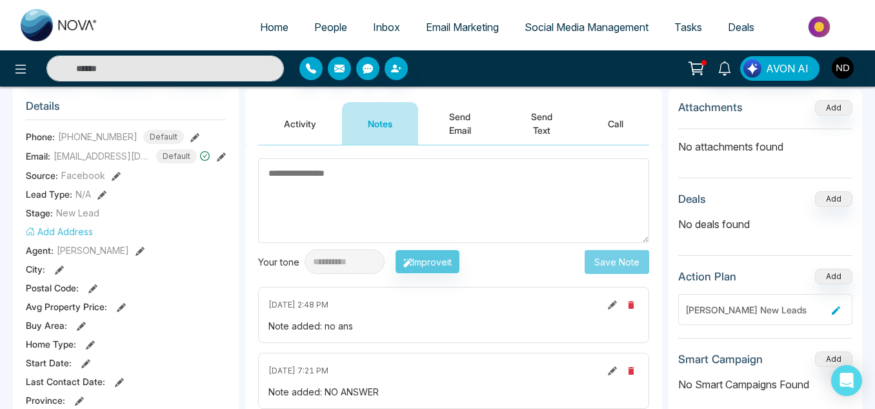
scroll to position [0, 0]
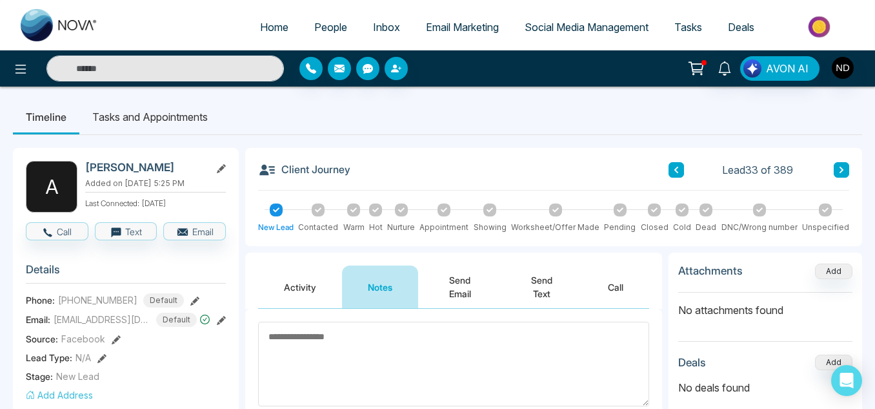
click at [327, 25] on span "People" at bounding box center [330, 27] width 33 height 13
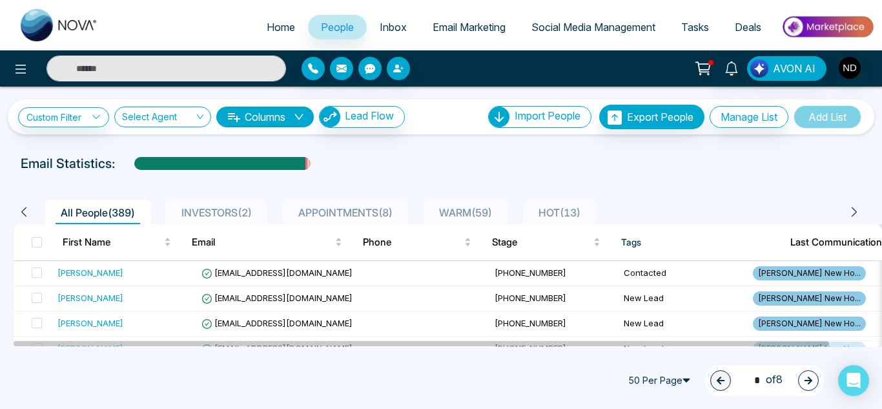
click at [459, 211] on span "WARM ( 59 )" at bounding box center [465, 212] width 63 height 13
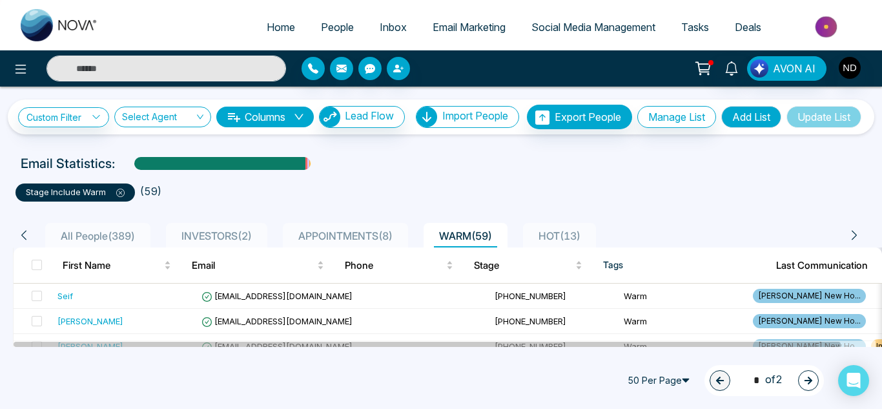
click at [184, 64] on input "text" at bounding box center [166, 69] width 240 height 26
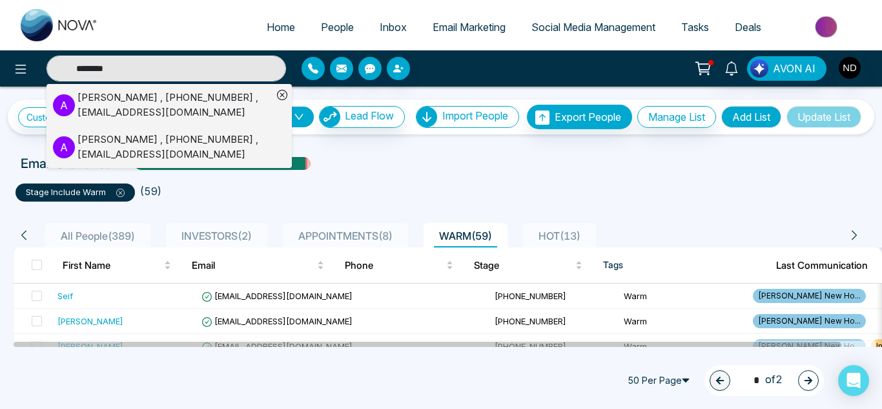
type input "*******"
click at [236, 114] on div "[PERSON_NAME] , [PHONE_NUMBER] , [EMAIL_ADDRESS][DOMAIN_NAME]" at bounding box center [174, 104] width 195 height 29
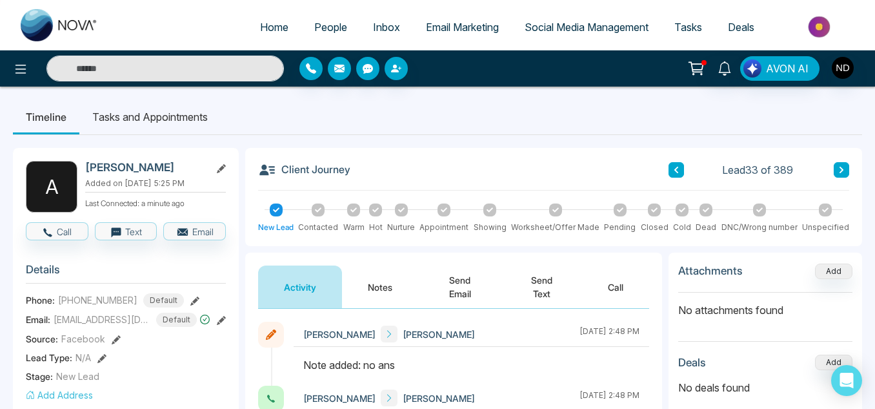
click at [354, 289] on button "Notes" at bounding box center [380, 286] width 76 height 43
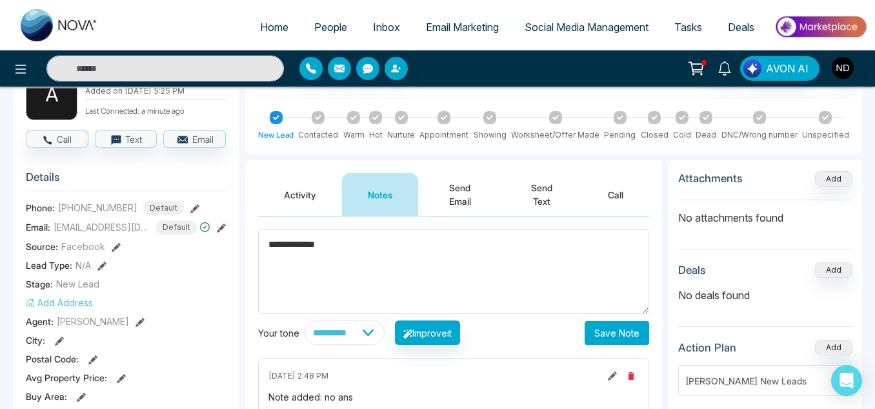
scroll to position [94, 0]
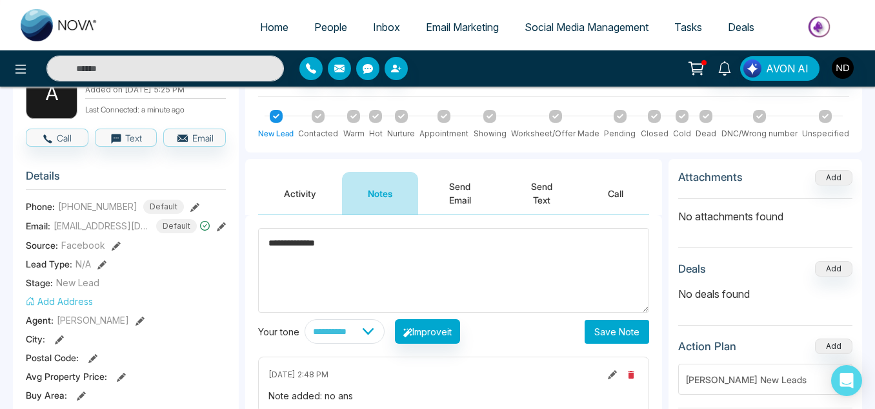
type textarea "**********"
click at [604, 333] on button "Save Note" at bounding box center [617, 332] width 65 height 24
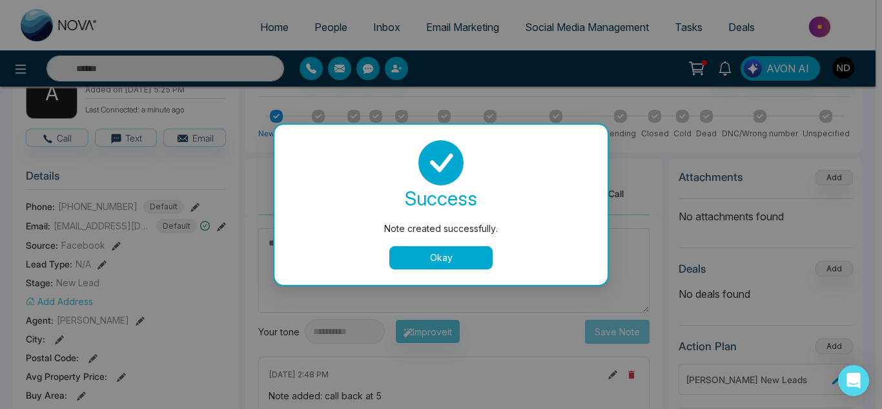
click at [422, 255] on button "Okay" at bounding box center [440, 257] width 103 height 23
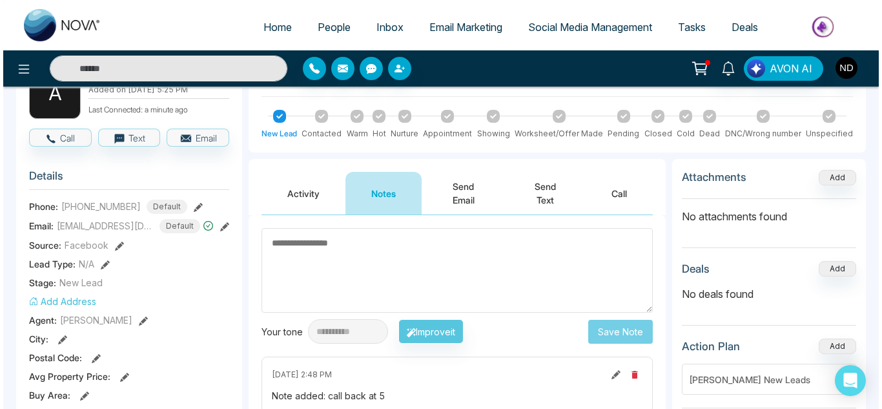
scroll to position [0, 0]
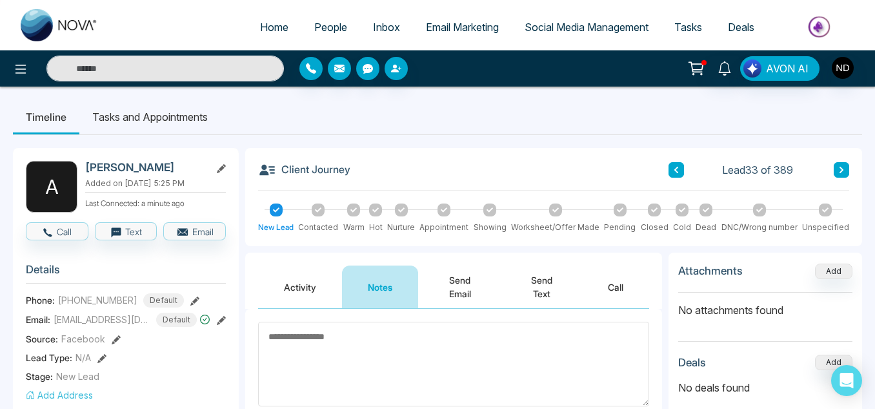
click at [164, 103] on li "Tasks and Appointments" at bounding box center [149, 116] width 141 height 35
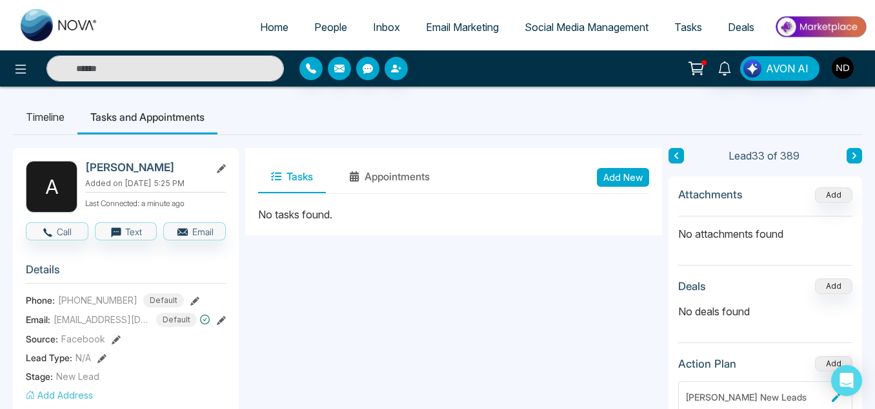
click at [632, 179] on button "Add New" at bounding box center [623, 177] width 52 height 19
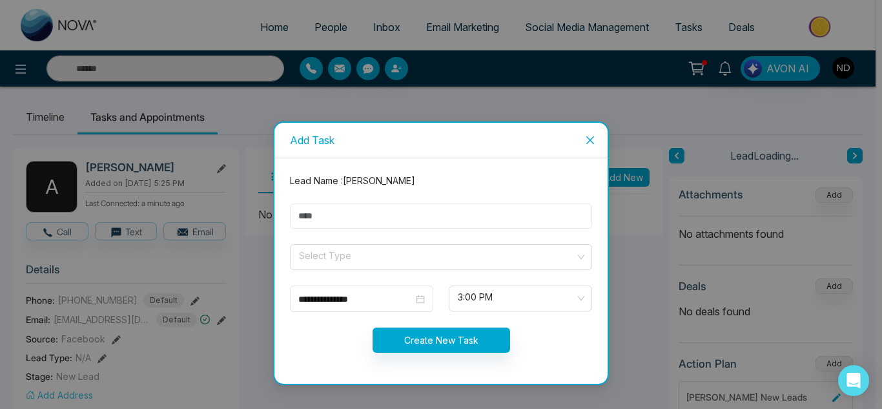
click at [455, 208] on input "text" at bounding box center [441, 215] width 302 height 25
type input "**********"
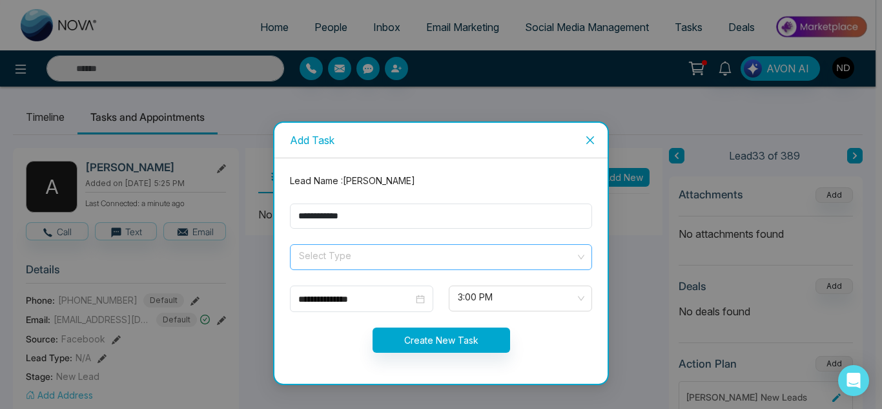
click at [409, 261] on input "search" at bounding box center [437, 254] width 278 height 19
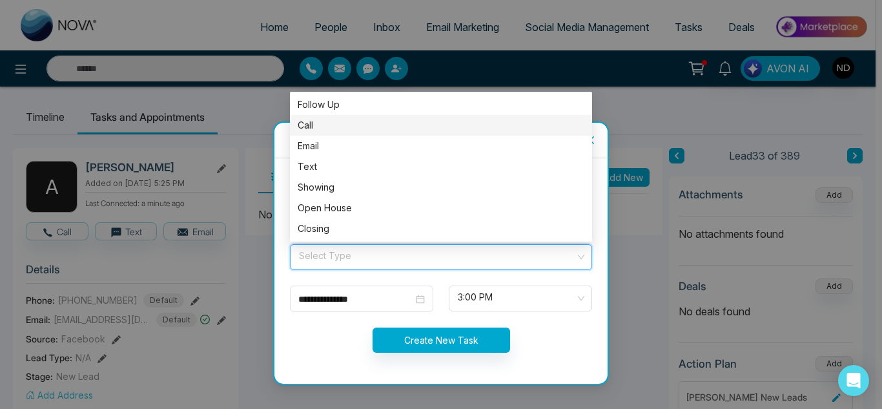
click at [347, 131] on div "Call" at bounding box center [441, 125] width 287 height 14
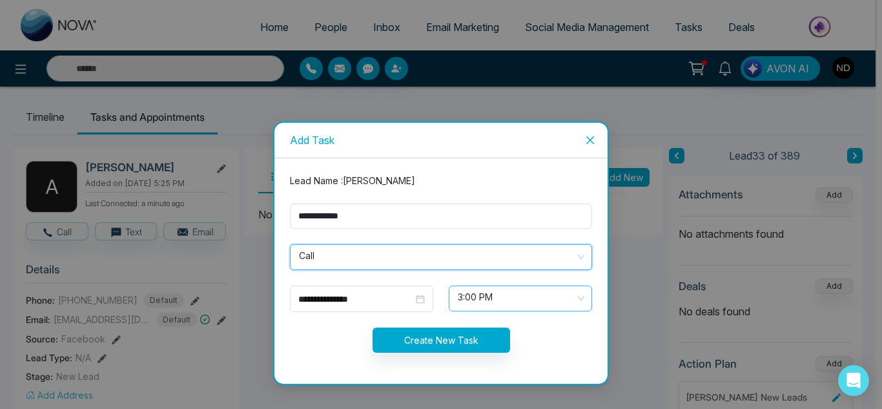
click at [496, 301] on span "3:00 PM" at bounding box center [520, 298] width 125 height 22
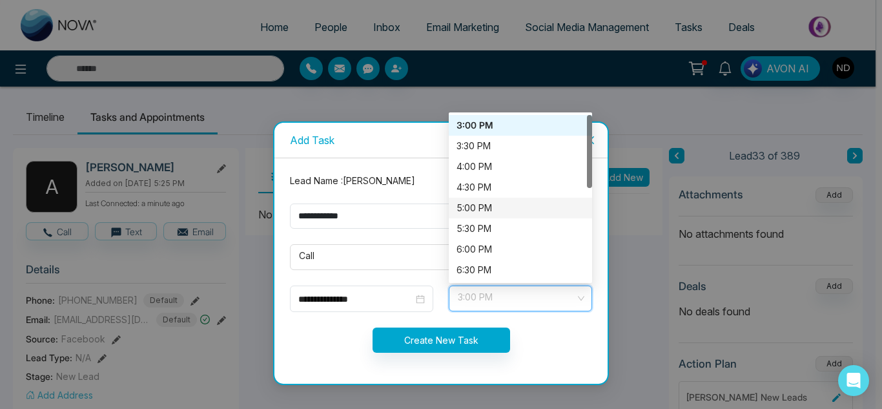
click at [480, 212] on div "5:00 PM" at bounding box center [520, 208] width 128 height 14
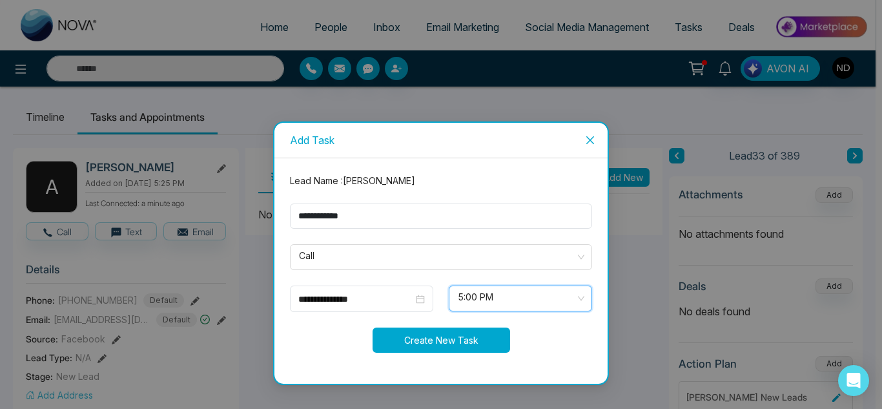
click at [431, 335] on button "Create New Task" at bounding box center [442, 339] width 138 height 25
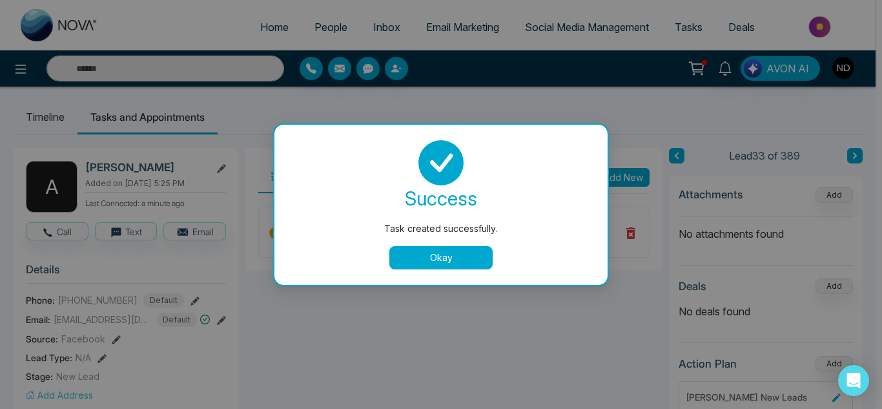
click at [410, 262] on button "Okay" at bounding box center [440, 257] width 103 height 23
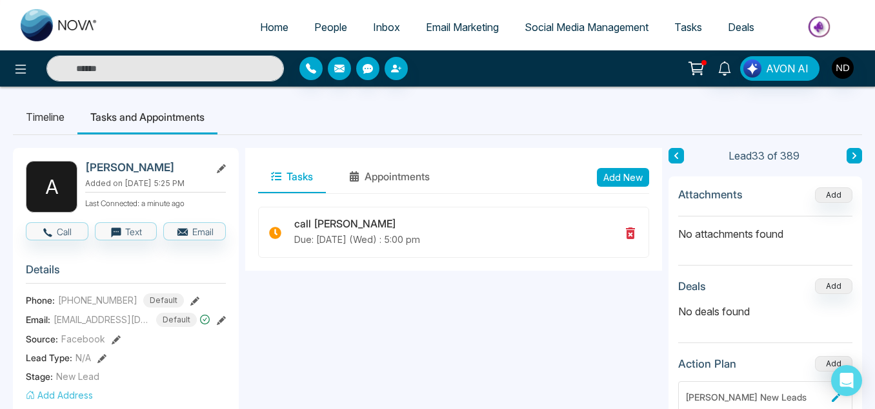
click at [61, 114] on li "Timeline" at bounding box center [45, 116] width 65 height 35
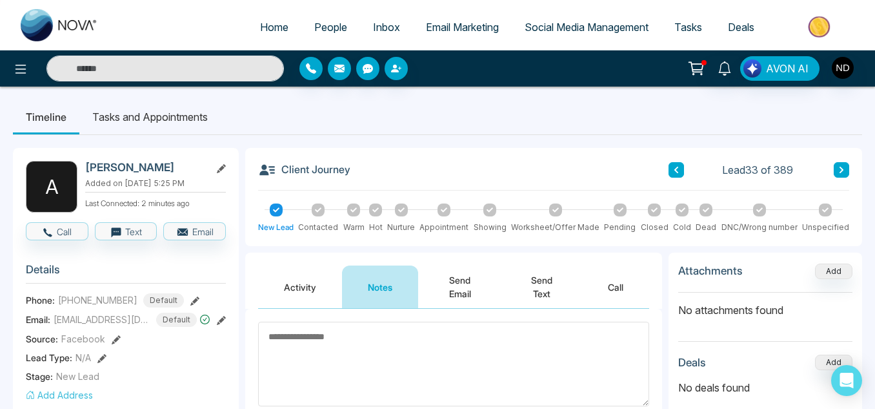
click at [314, 23] on span "People" at bounding box center [330, 27] width 33 height 13
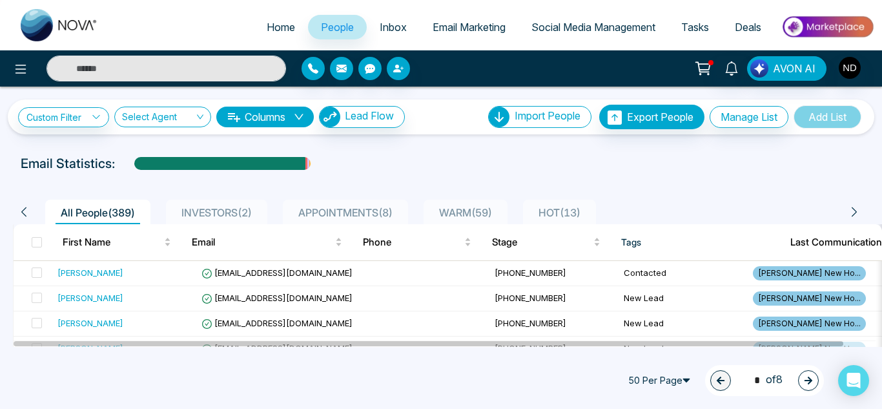
click at [457, 217] on span "WARM ( 59 )" at bounding box center [465, 212] width 63 height 13
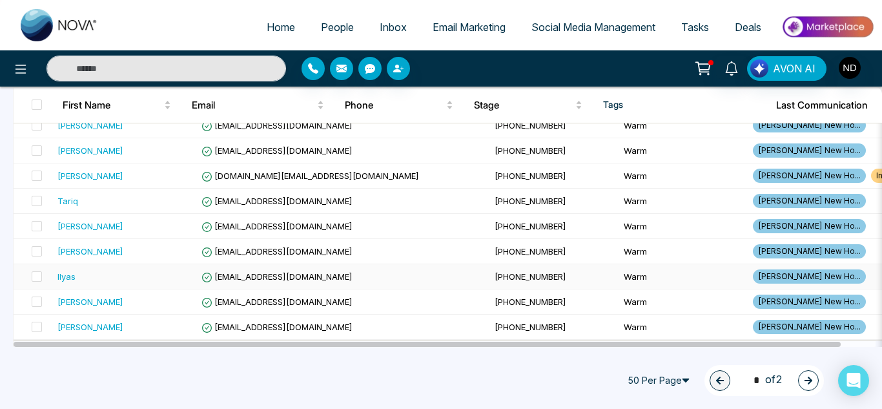
scroll to position [1218, 0]
click at [799, 380] on button "button" at bounding box center [808, 380] width 21 height 21
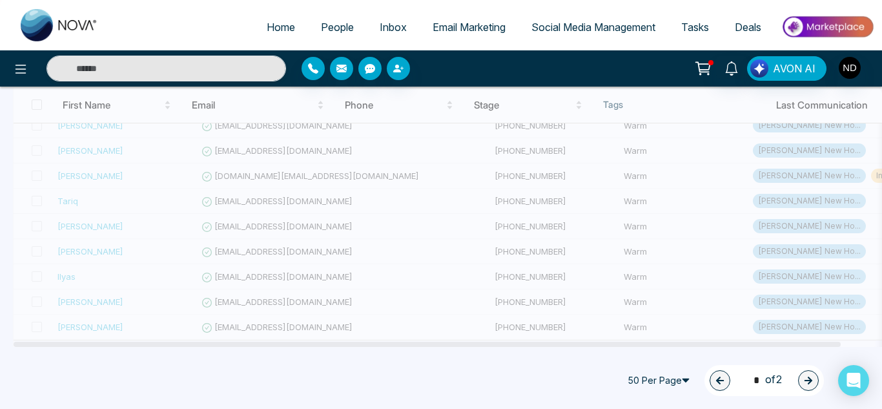
type input "*"
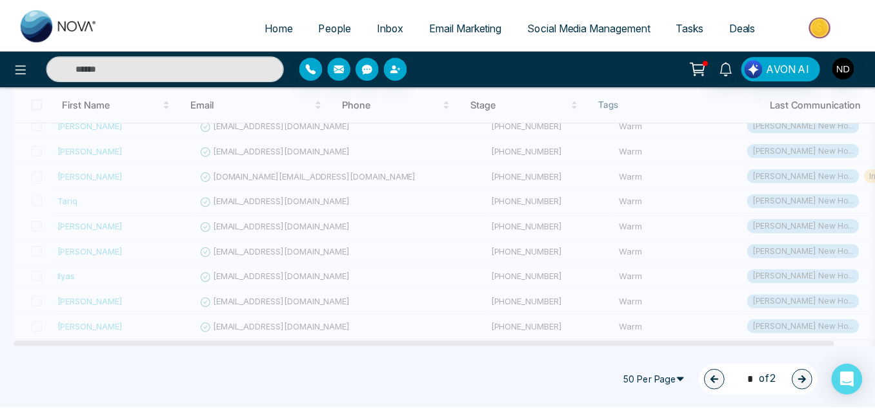
scroll to position [186, 0]
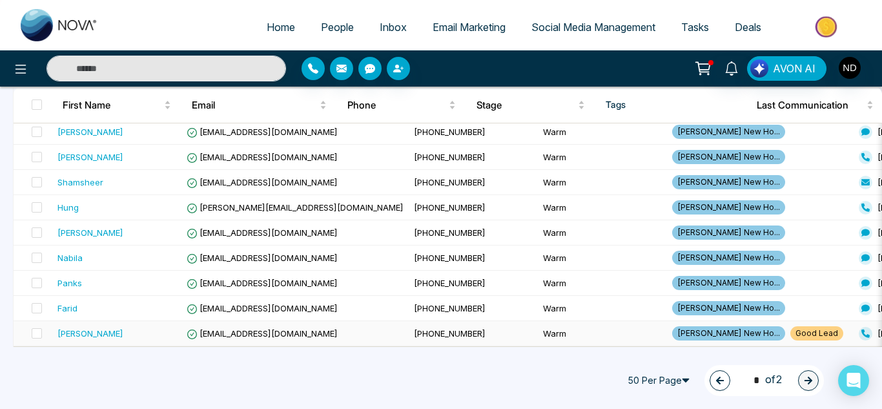
click at [154, 327] on div "[PERSON_NAME]" at bounding box center [116, 333] width 119 height 13
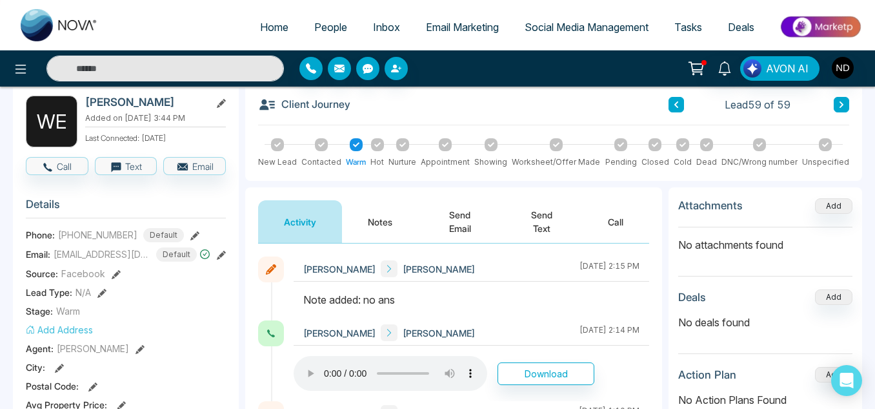
scroll to position [71, 0]
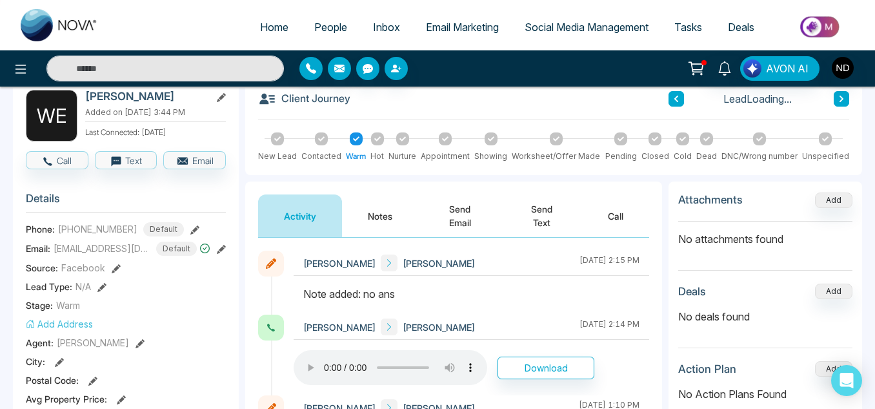
click at [386, 218] on button "Notes" at bounding box center [380, 215] width 76 height 43
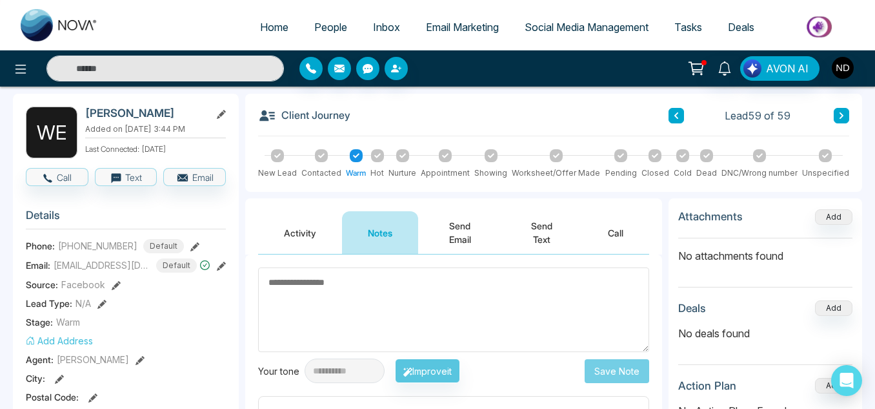
scroll to position [54, 0]
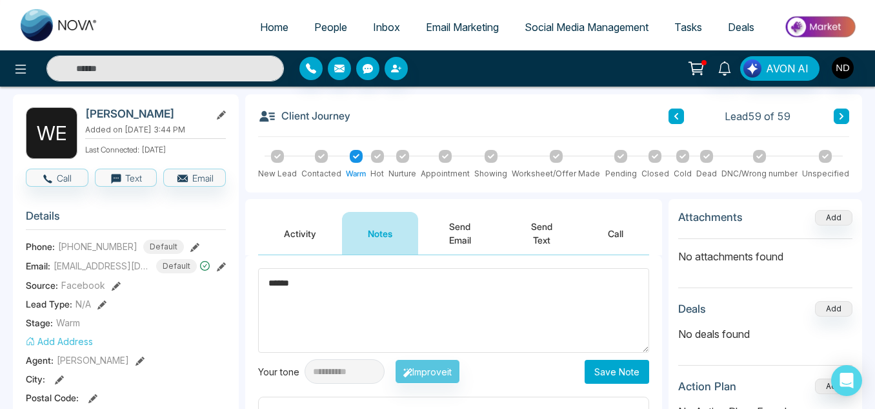
type textarea "******"
click at [626, 373] on button "Save Note" at bounding box center [617, 372] width 65 height 24
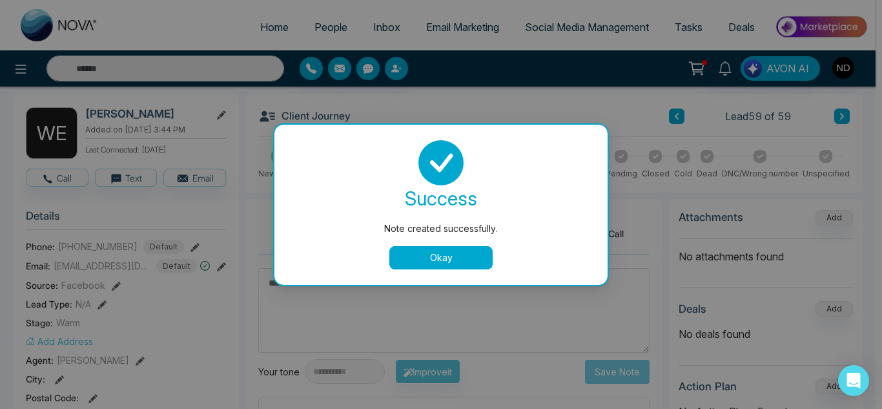
click at [473, 258] on button "Okay" at bounding box center [440, 257] width 103 height 23
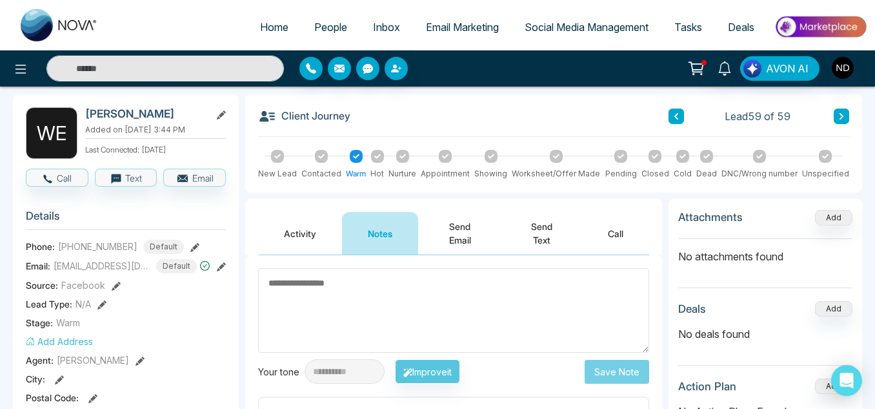
click at [669, 120] on button at bounding box center [676, 115] width 15 height 15
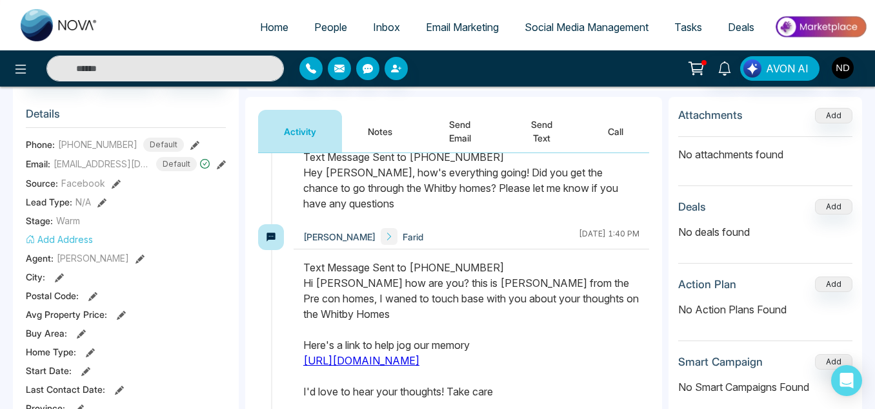
scroll to position [51, 0]
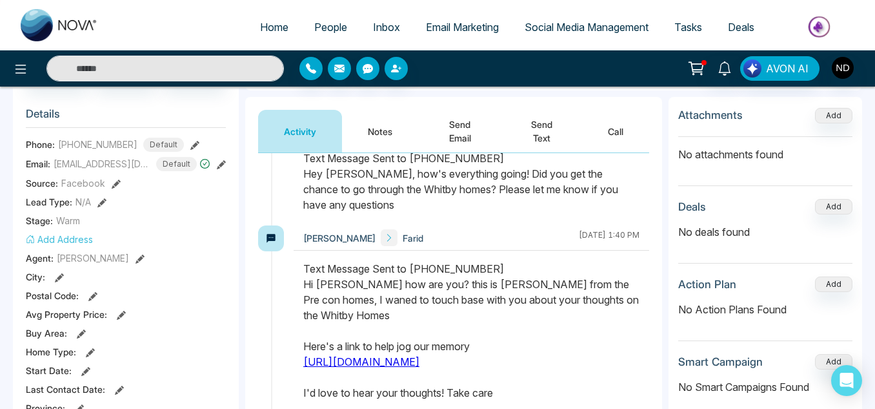
click at [382, 132] on button "Notes" at bounding box center [380, 131] width 76 height 43
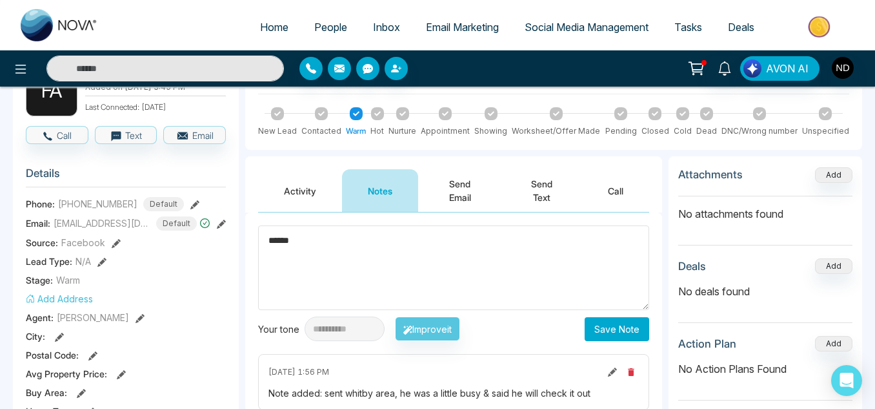
scroll to position [149, 0]
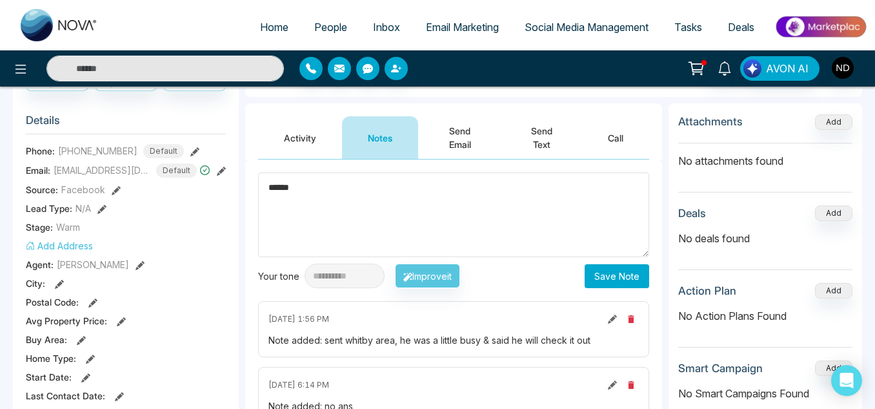
type textarea "******"
click at [613, 284] on button "Save Note" at bounding box center [617, 276] width 65 height 24
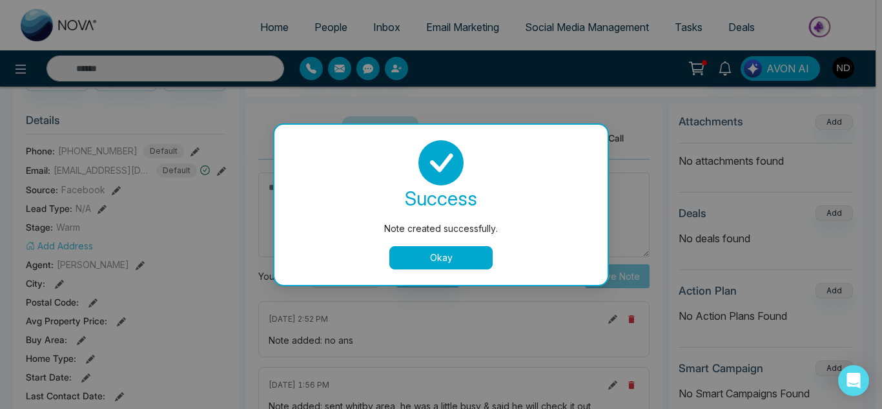
click at [470, 257] on button "Okay" at bounding box center [440, 257] width 103 height 23
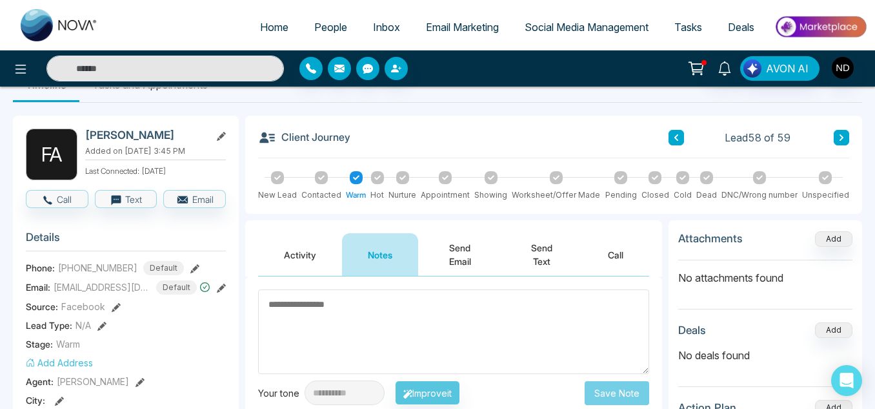
scroll to position [32, 0]
click at [682, 136] on button at bounding box center [676, 137] width 15 height 15
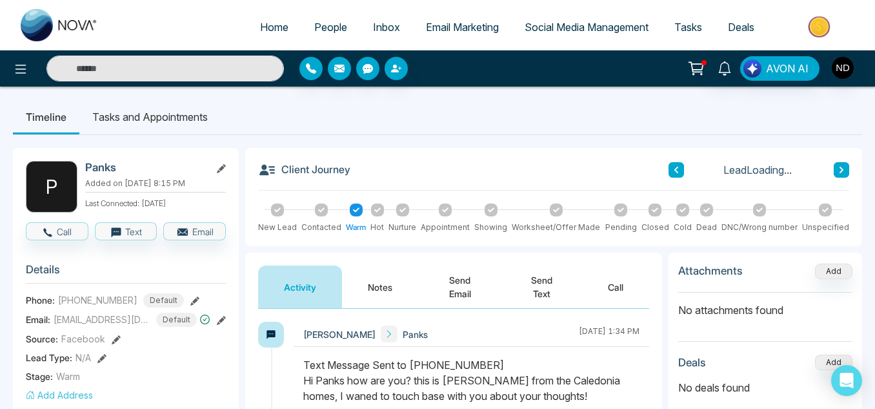
click at [385, 289] on button "Notes" at bounding box center [380, 286] width 76 height 43
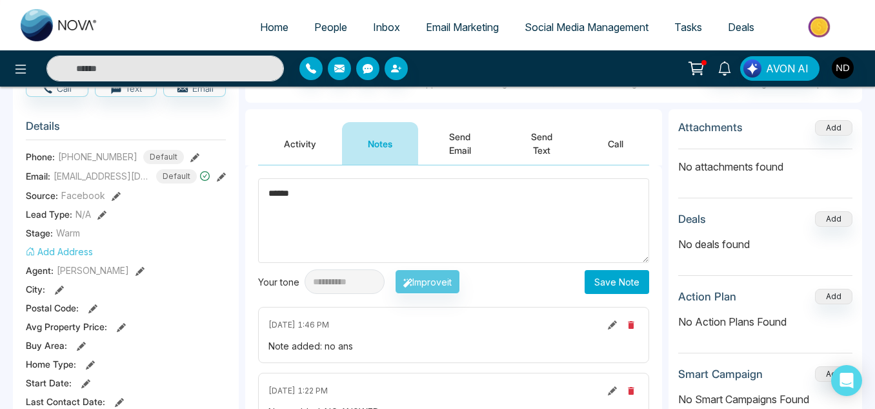
scroll to position [148, 0]
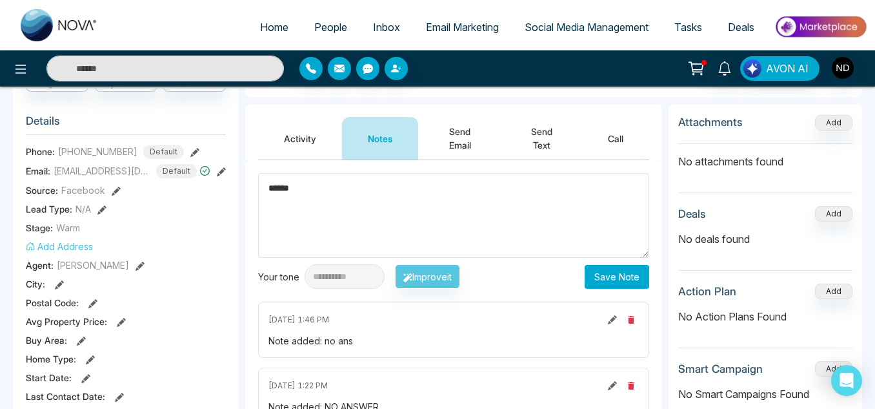
type textarea "******"
click at [613, 274] on button "Save Note" at bounding box center [617, 277] width 65 height 24
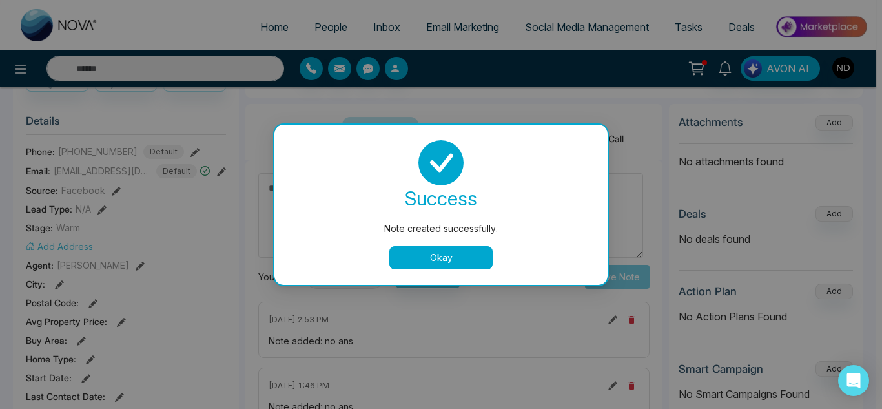
click at [464, 251] on button "Okay" at bounding box center [440, 257] width 103 height 23
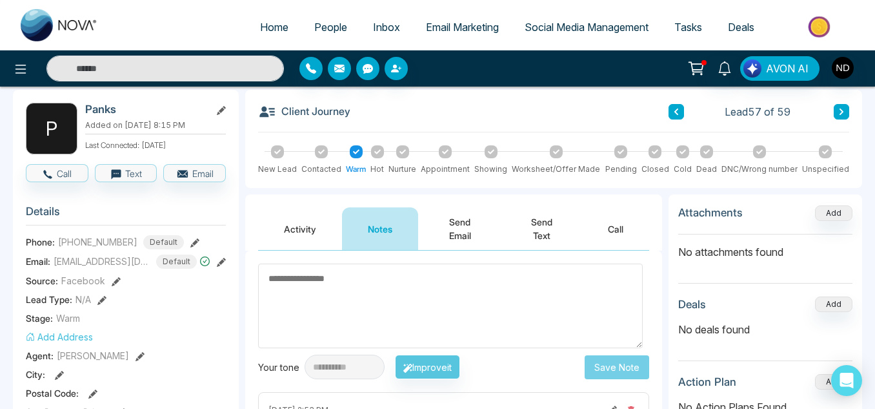
scroll to position [0, 0]
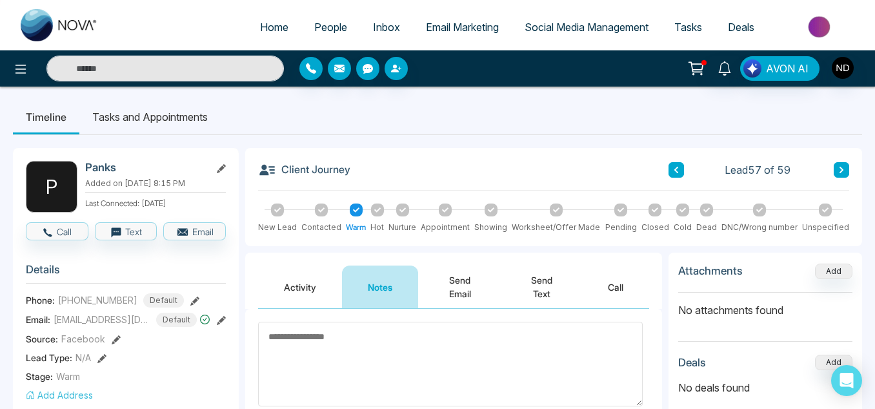
click at [672, 175] on button at bounding box center [676, 169] width 15 height 15
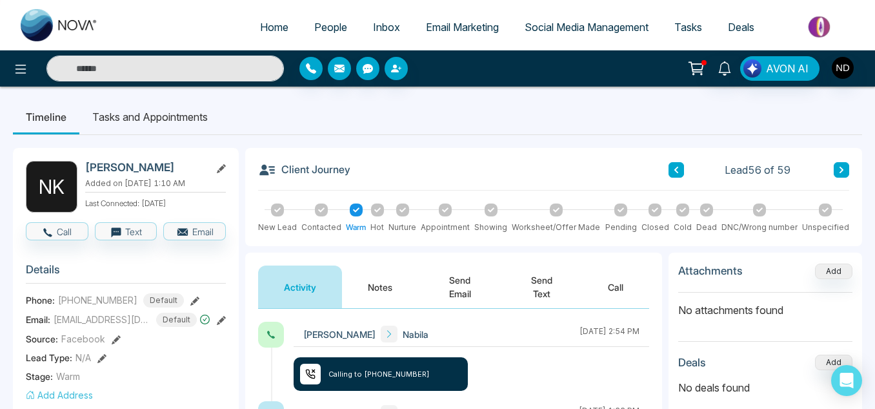
click at [391, 293] on button "Notes" at bounding box center [380, 286] width 76 height 43
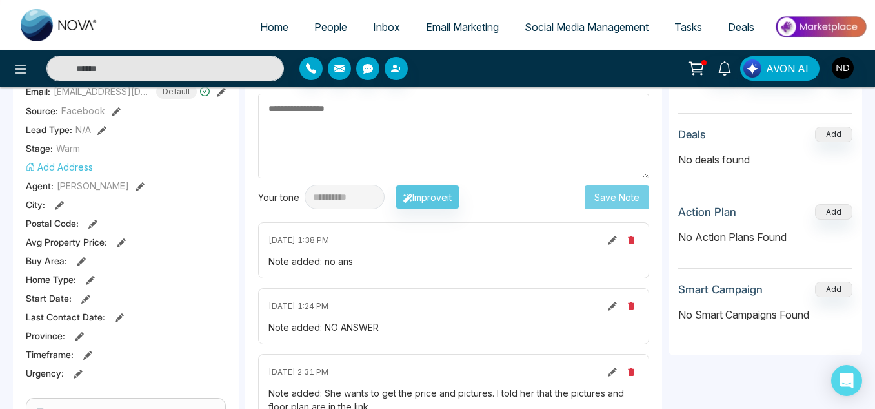
scroll to position [227, 0]
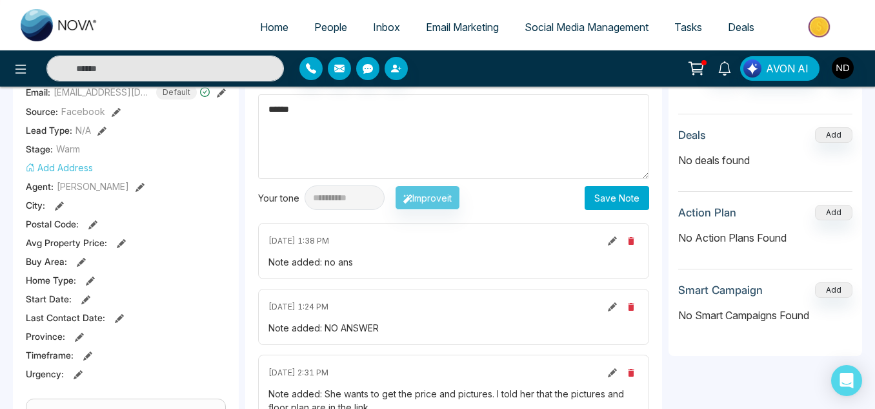
type textarea "******"
click at [594, 198] on button "Save Note" at bounding box center [617, 198] width 65 height 24
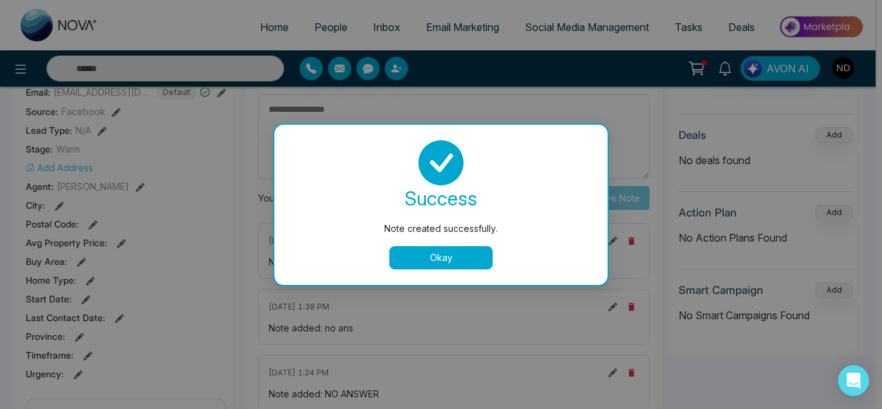
click at [443, 263] on button "Okay" at bounding box center [440, 257] width 103 height 23
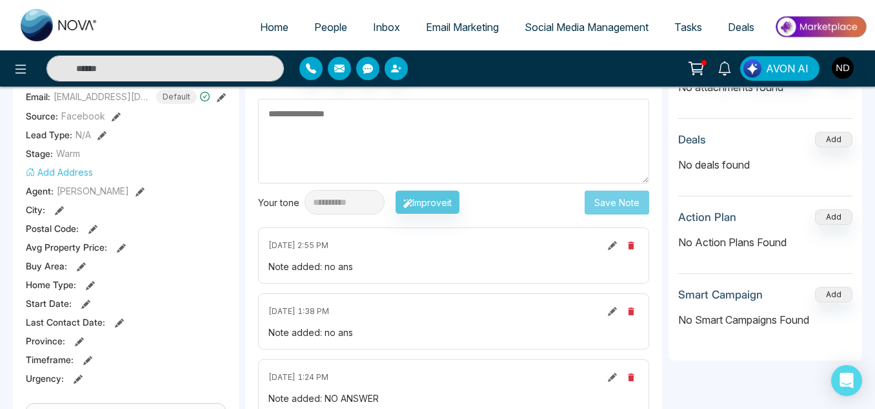
scroll to position [223, 0]
click at [608, 249] on button at bounding box center [613, 245] width 14 height 14
type textarea "******"
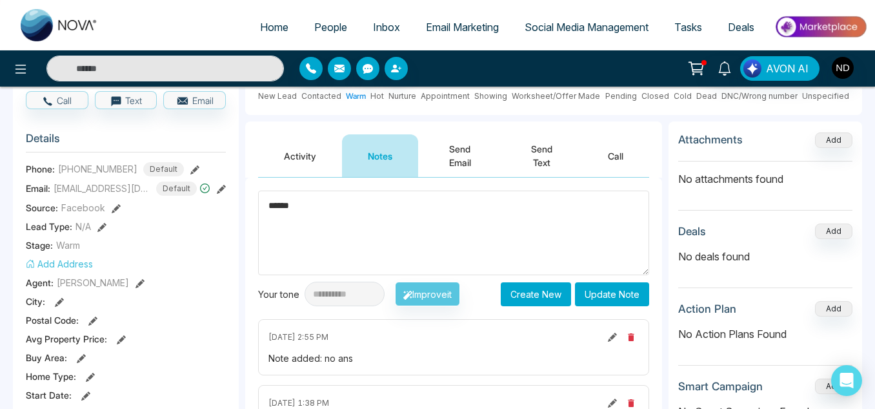
scroll to position [132, 0]
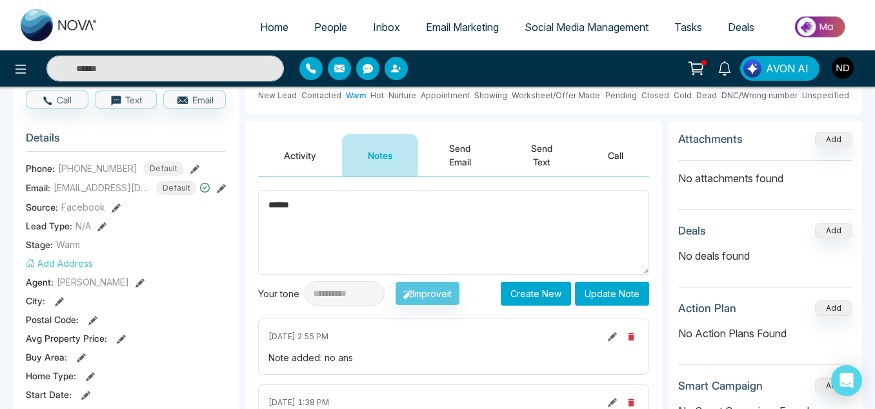
click at [383, 228] on textarea "******" at bounding box center [453, 232] width 391 height 85
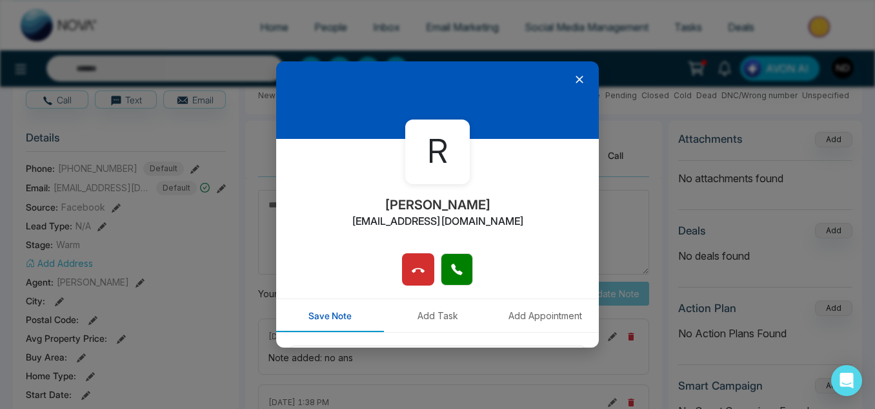
click at [577, 84] on icon at bounding box center [579, 79] width 13 height 13
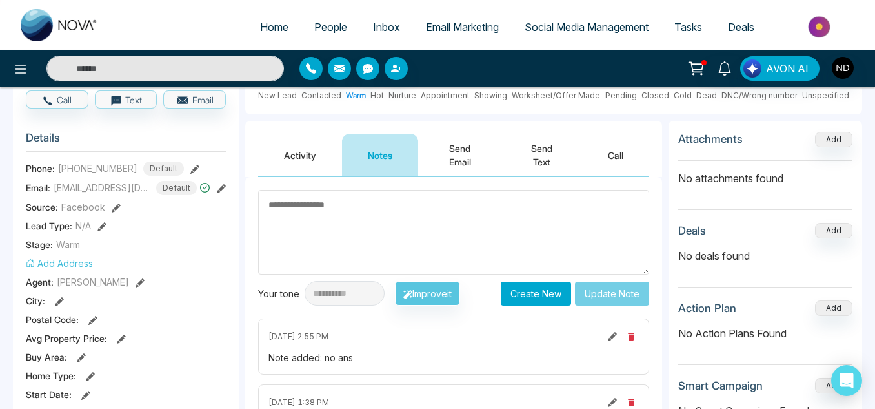
click at [484, 238] on textarea at bounding box center [453, 232] width 391 height 85
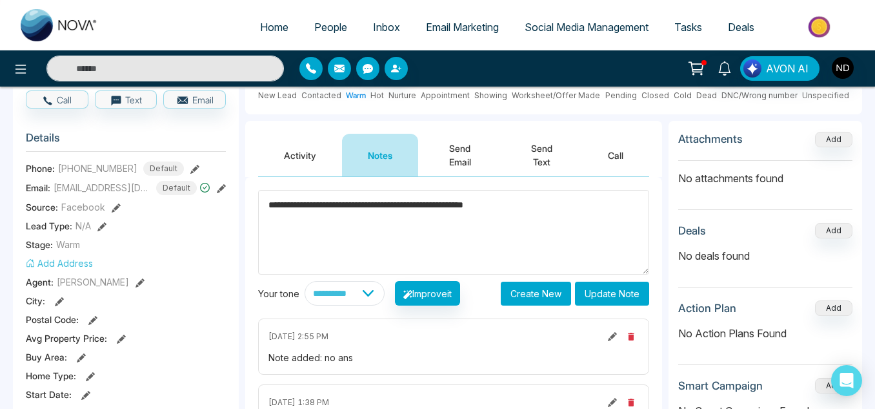
click at [490, 209] on textarea "**********" at bounding box center [453, 232] width 391 height 85
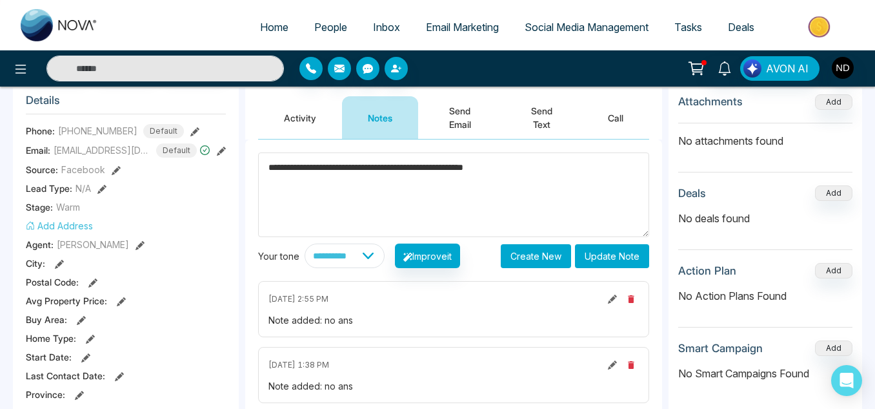
scroll to position [170, 0]
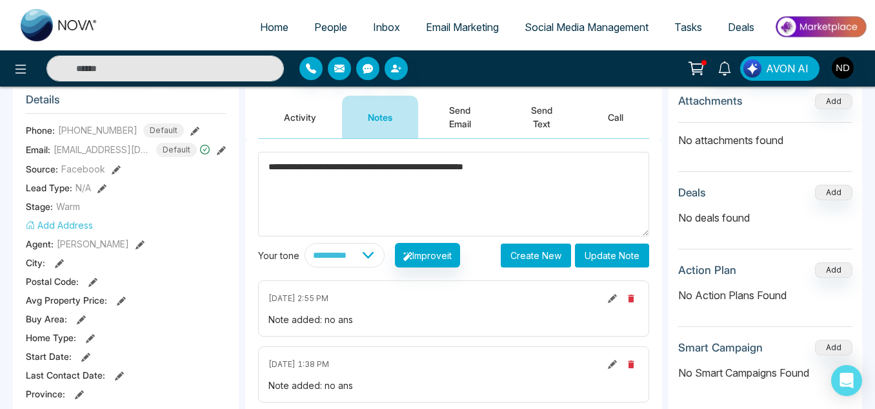
type textarea "**********"
click at [627, 260] on button "Update Note" at bounding box center [612, 255] width 74 height 24
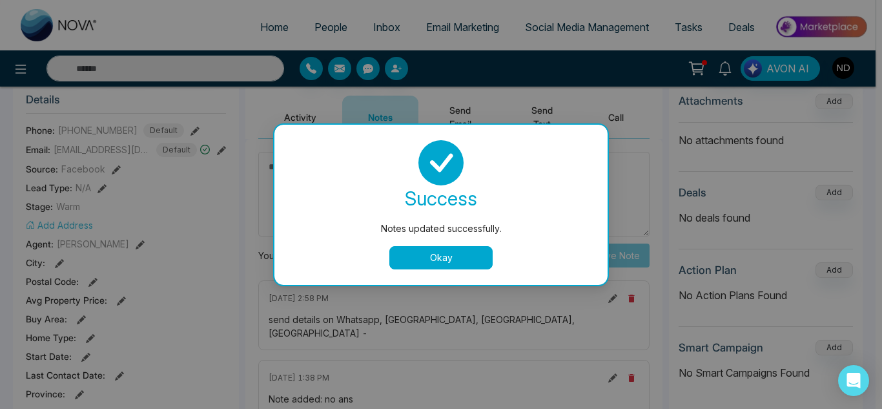
click at [444, 258] on button "Okay" at bounding box center [440, 257] width 103 height 23
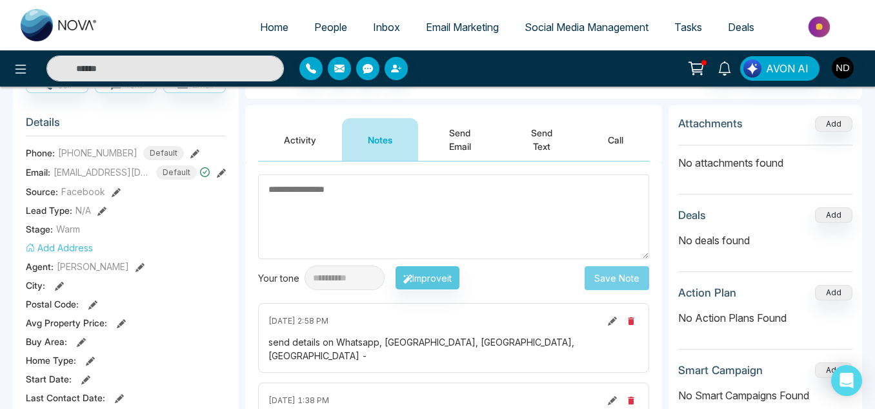
scroll to position [147, 0]
click at [609, 325] on icon at bounding box center [612, 321] width 9 height 9
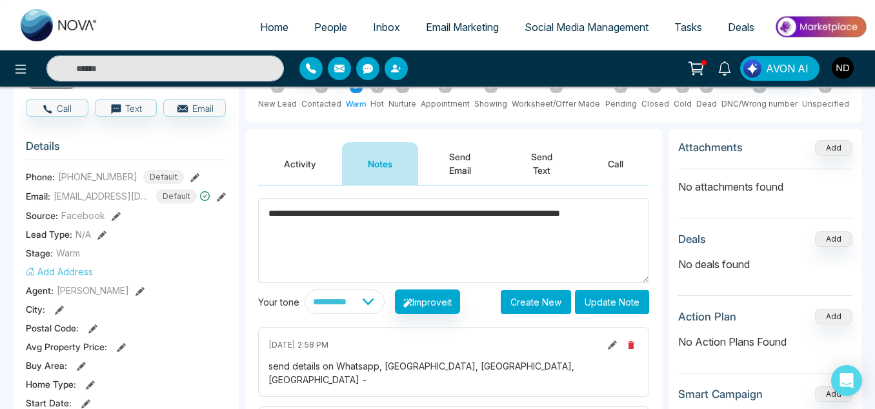
scroll to position [125, 0]
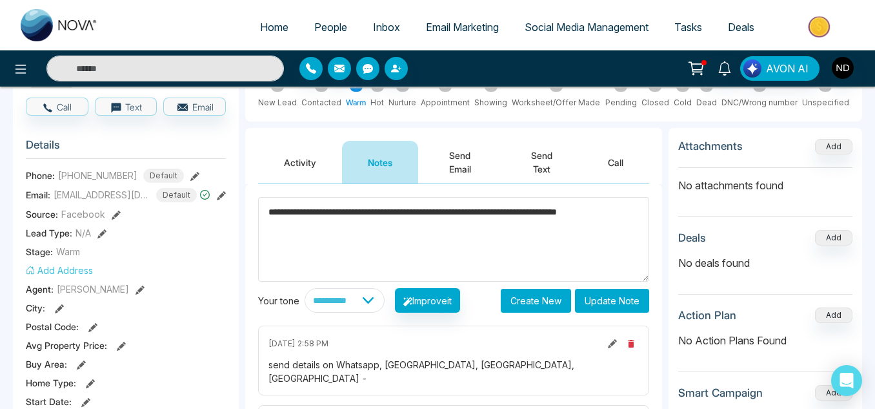
drag, startPoint x: 534, startPoint y: 214, endPoint x: 537, endPoint y: 229, distance: 15.2
click at [537, 229] on textarea "**********" at bounding box center [453, 239] width 391 height 85
click at [375, 213] on textarea "**********" at bounding box center [453, 239] width 391 height 85
click at [368, 225] on textarea "**********" at bounding box center [453, 239] width 391 height 85
click at [567, 216] on textarea "**********" at bounding box center [453, 239] width 391 height 85
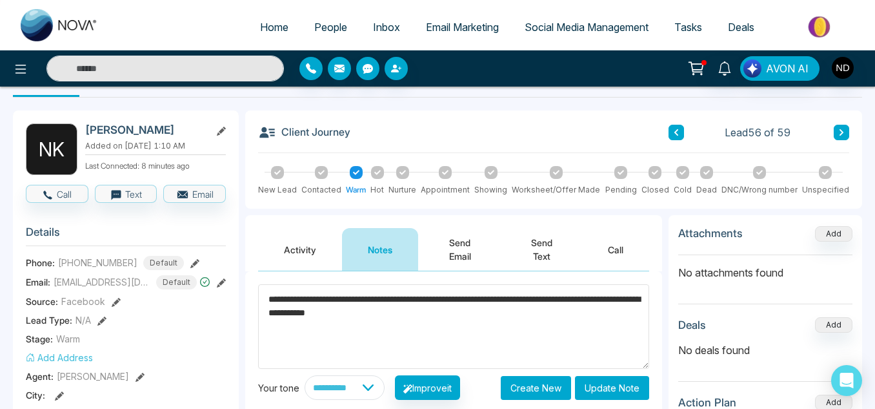
scroll to position [37, 0]
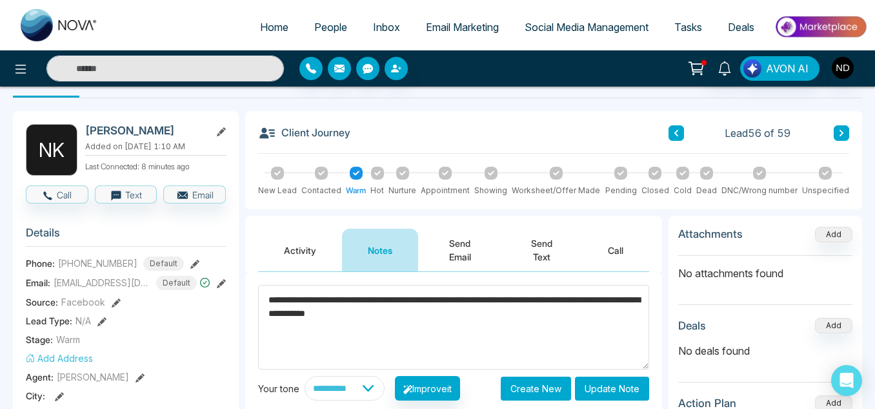
type textarea "**********"
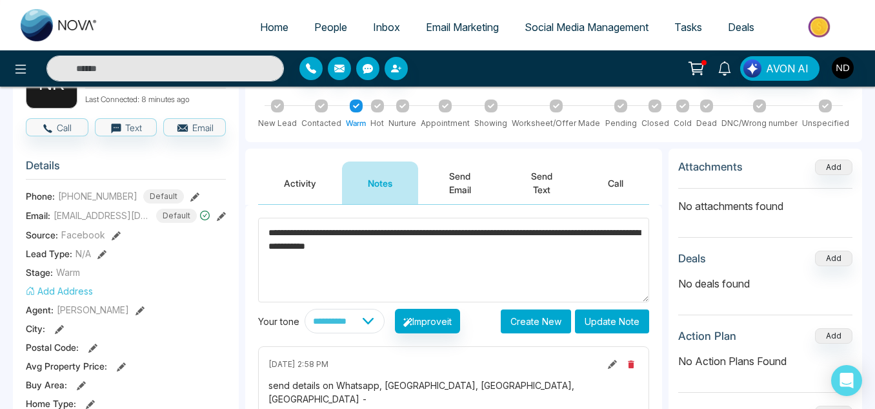
scroll to position [105, 0]
click at [605, 329] on button "Update Note" at bounding box center [612, 321] width 74 height 24
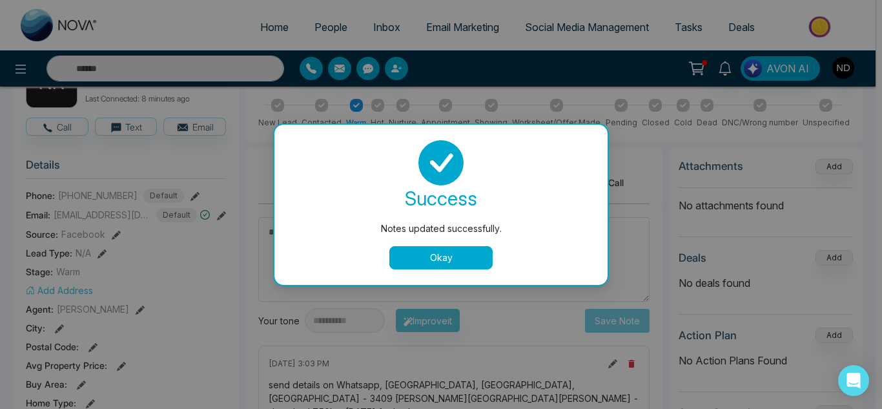
click at [414, 260] on button "Okay" at bounding box center [440, 257] width 103 height 23
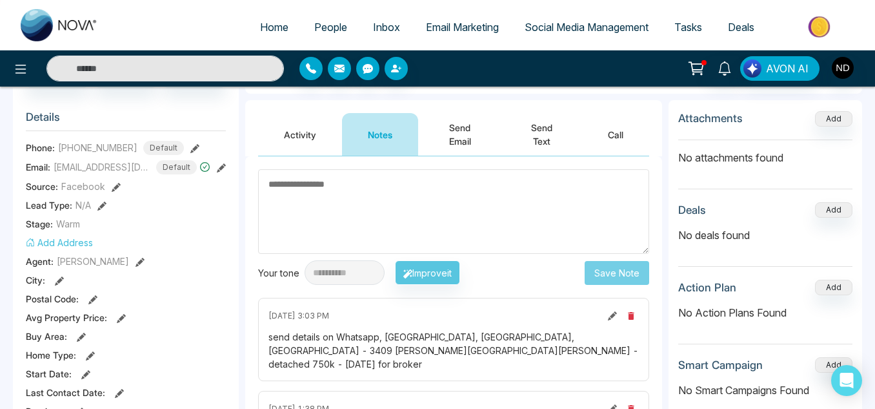
scroll to position [0, 0]
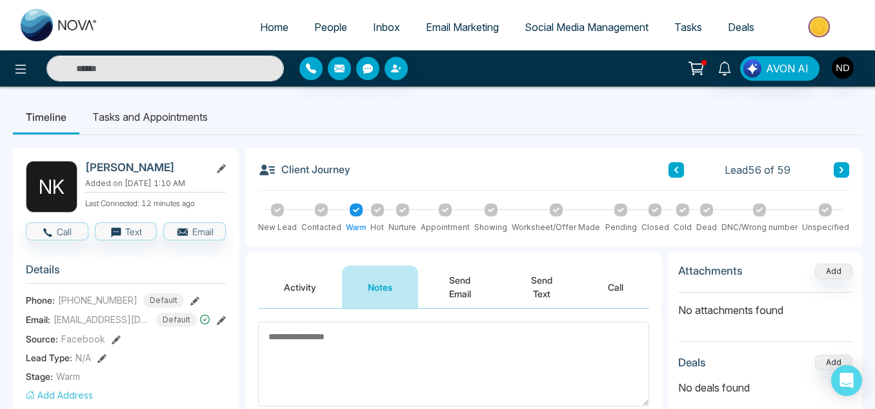
click at [376, 213] on div at bounding box center [377, 209] width 13 height 13
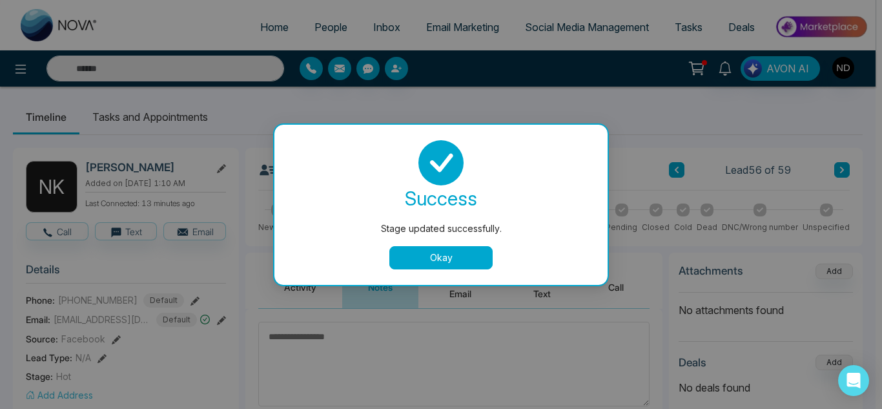
click at [411, 256] on button "Okay" at bounding box center [440, 257] width 103 height 23
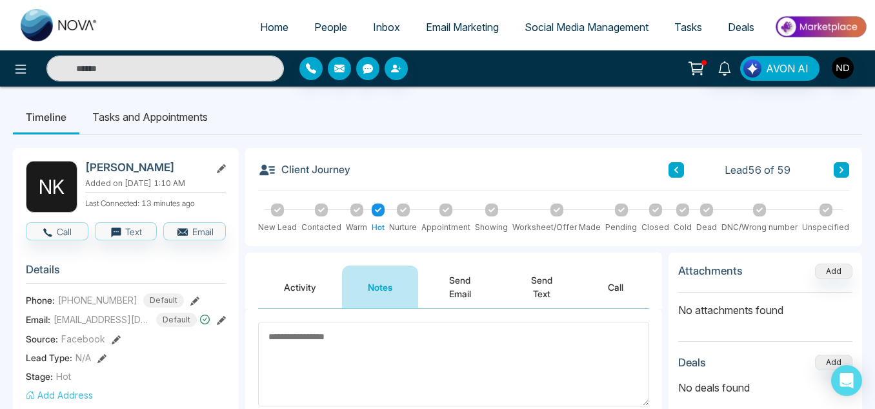
click at [672, 174] on button at bounding box center [676, 169] width 15 height 15
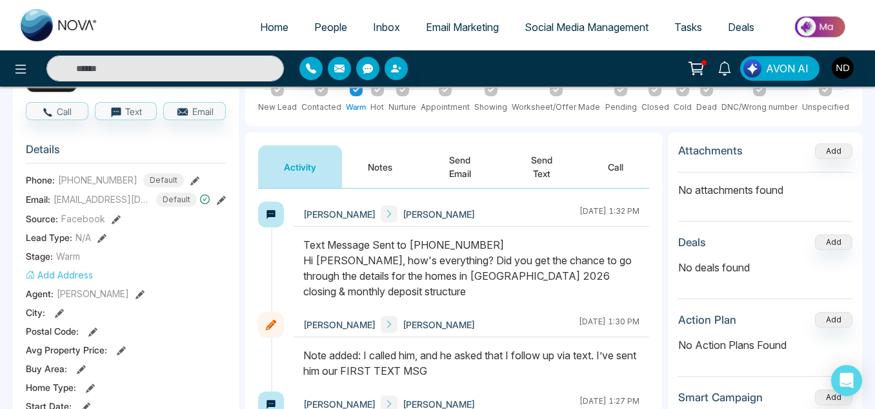
scroll to position [121, 0]
click at [405, 174] on button "Notes" at bounding box center [380, 166] width 76 height 43
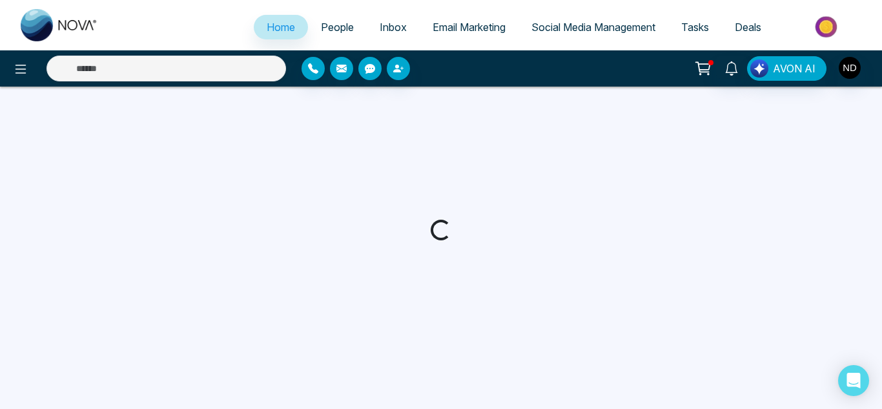
select select "*"
